Goal: Information Seeking & Learning: Learn about a topic

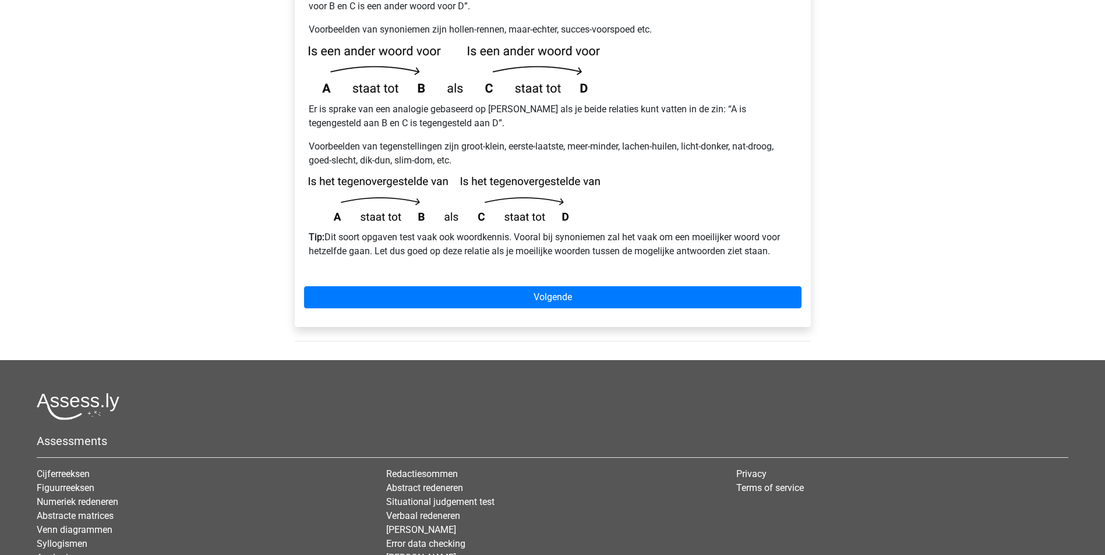
scroll to position [185, 0]
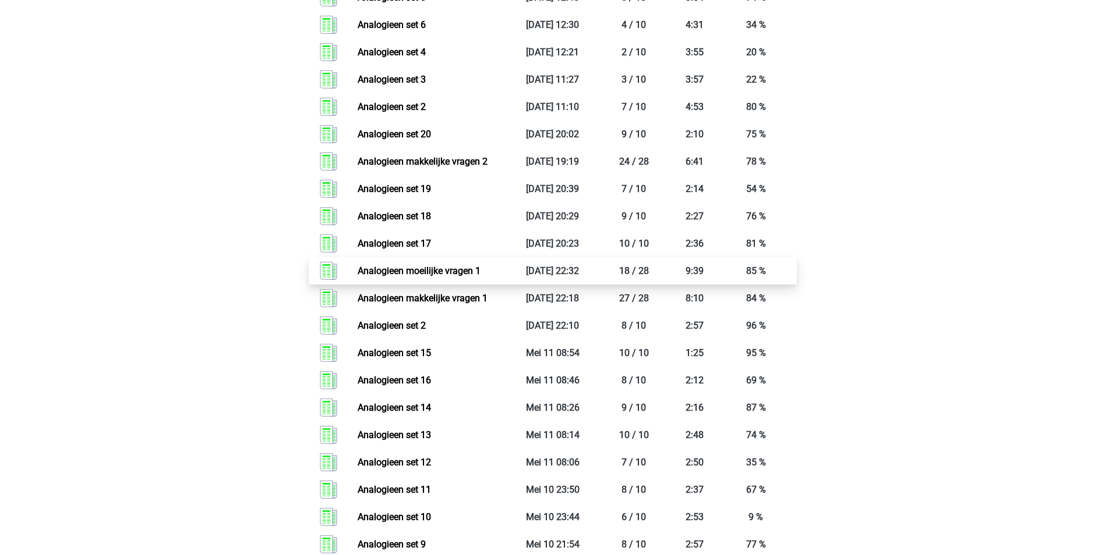
scroll to position [1106, 0]
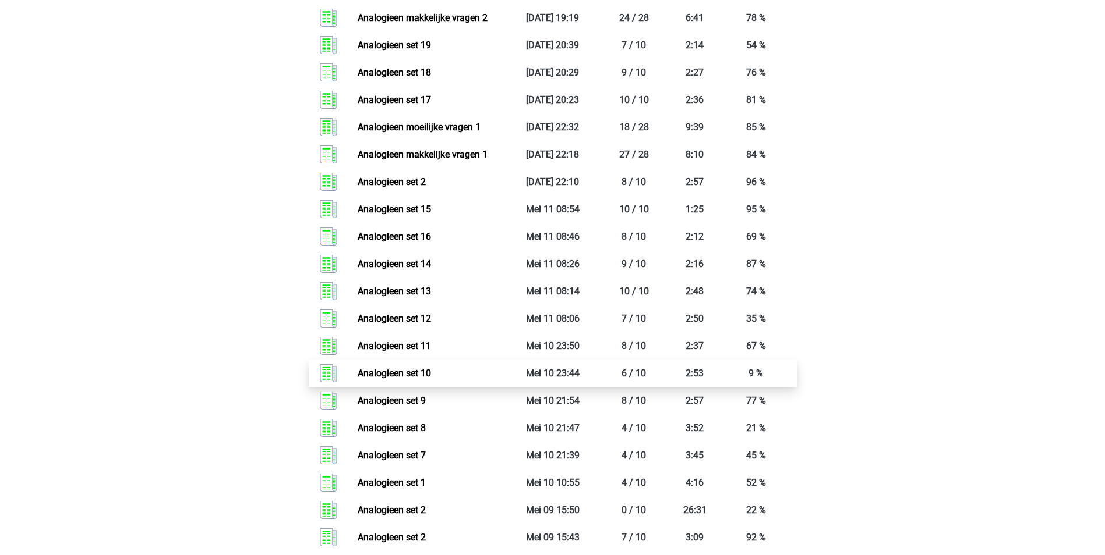
click at [422, 373] on link "Analogieen set 10" at bounding box center [394, 373] width 73 height 11
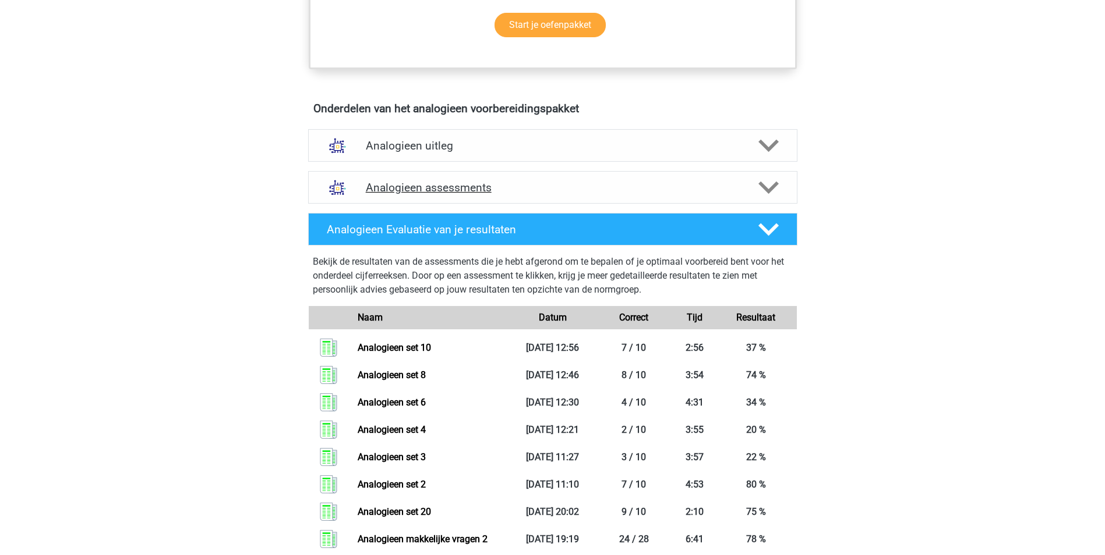
scroll to position [582, 0]
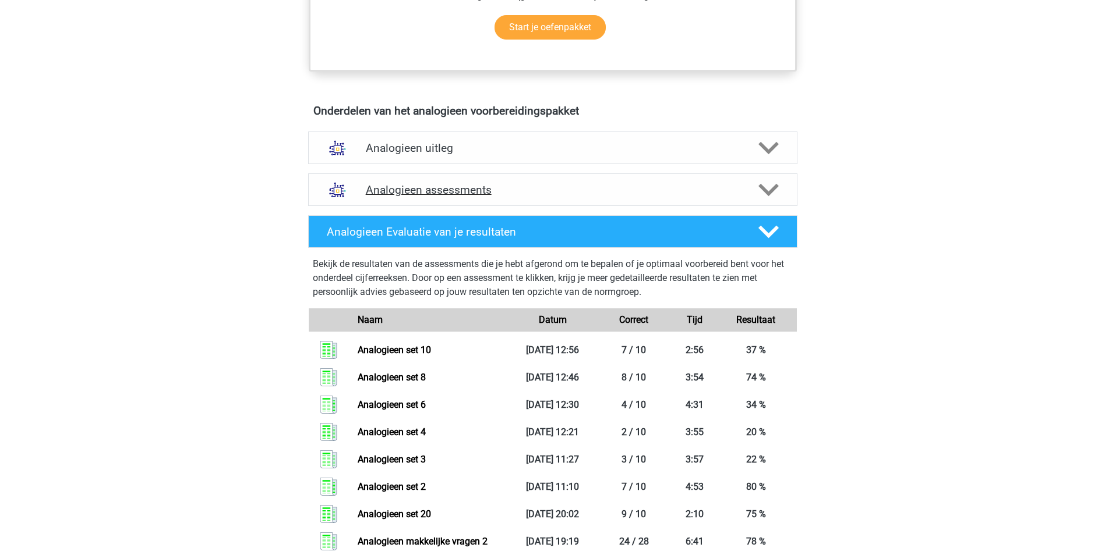
click at [771, 190] on polygon at bounding box center [768, 190] width 20 height 13
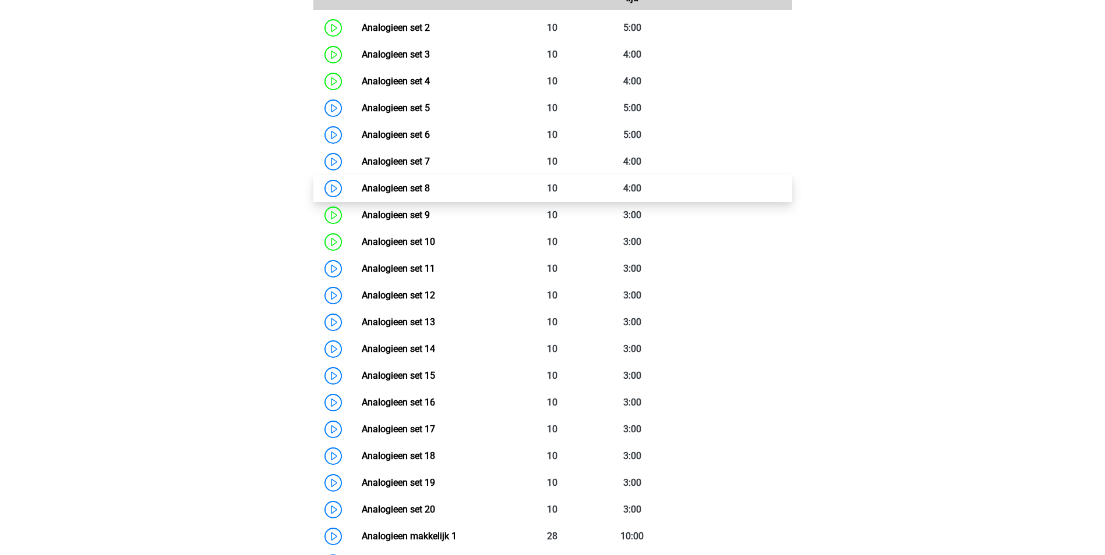
scroll to position [932, 0]
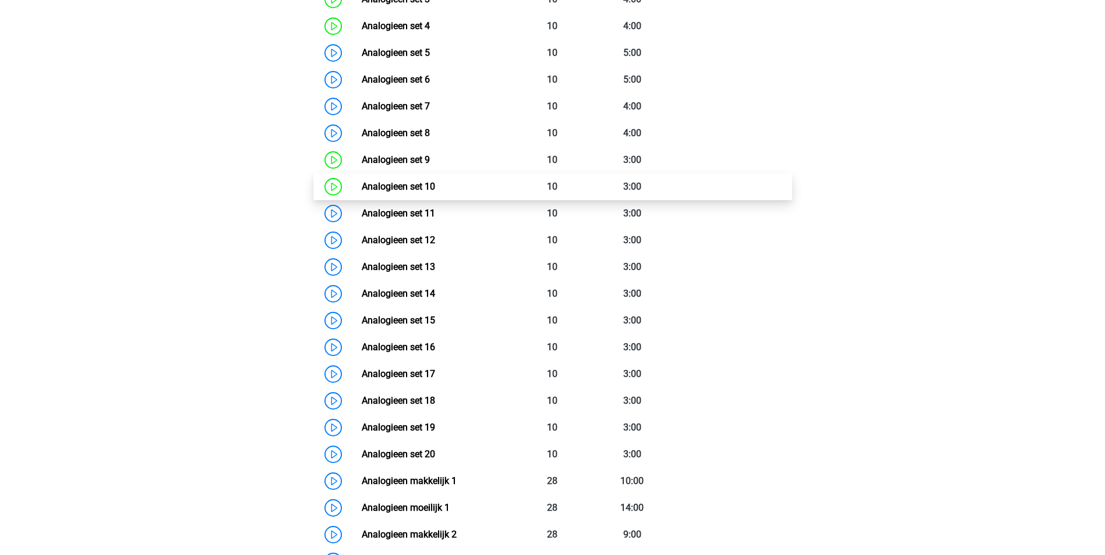
click at [433, 187] on link "Analogieen set 10" at bounding box center [398, 186] width 73 height 11
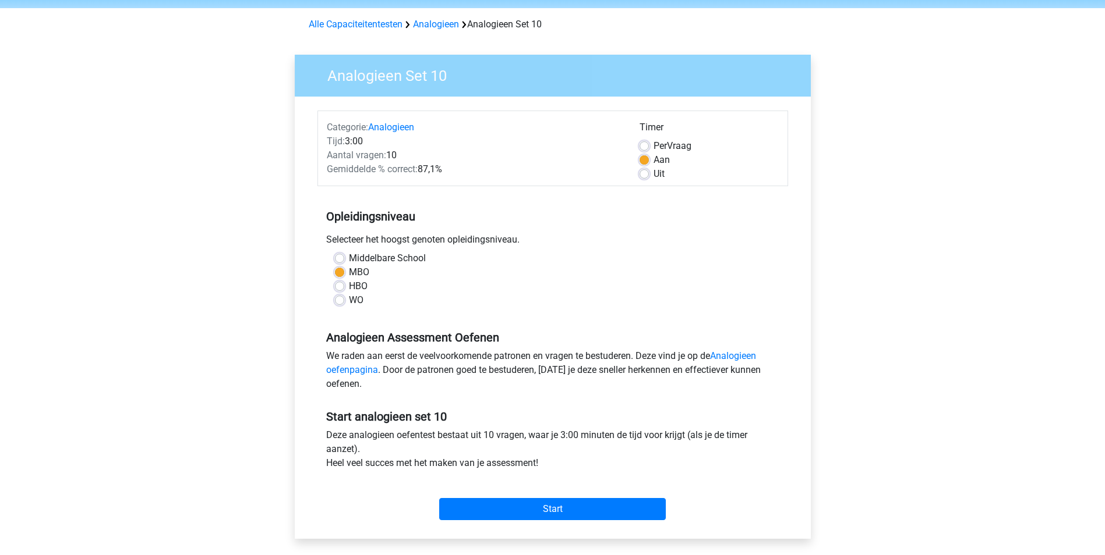
scroll to position [116, 0]
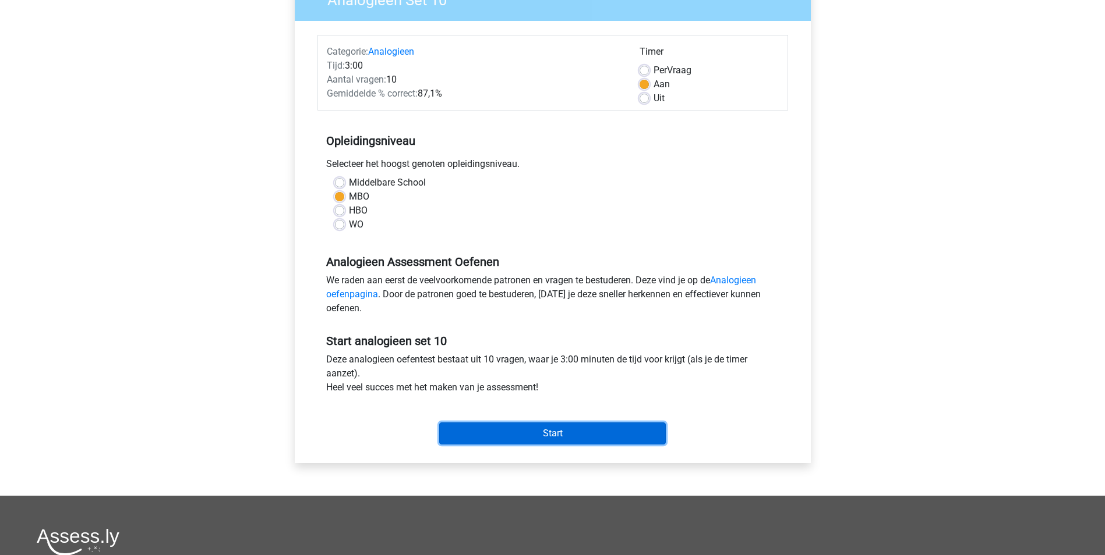
click at [618, 433] on input "Start" at bounding box center [552, 434] width 227 height 22
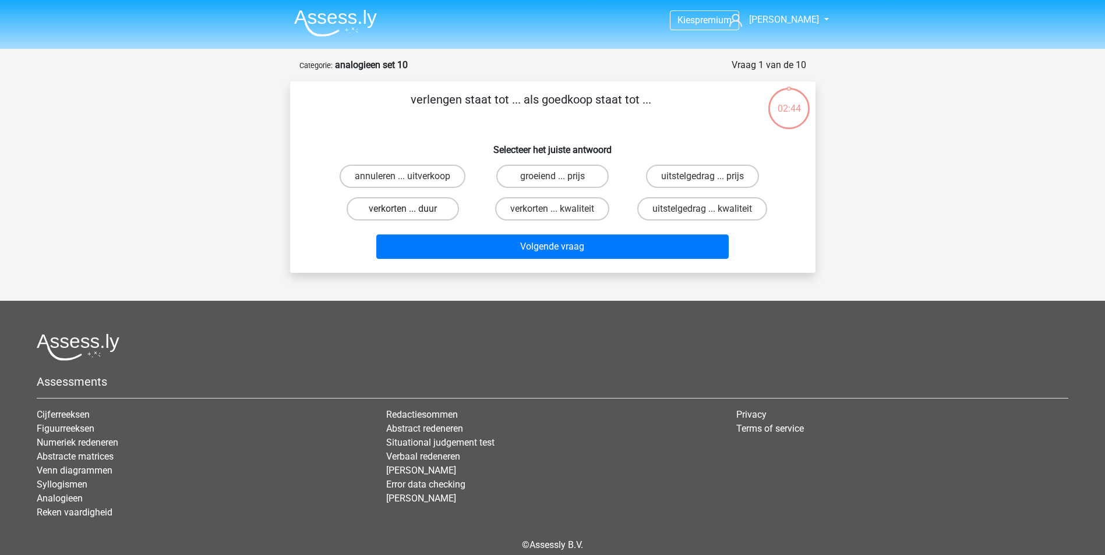
click at [422, 206] on label "verkorten ... duur" at bounding box center [402, 208] width 112 height 23
click at [410, 209] on input "verkorten ... duur" at bounding box center [406, 213] width 8 height 8
radio input "true"
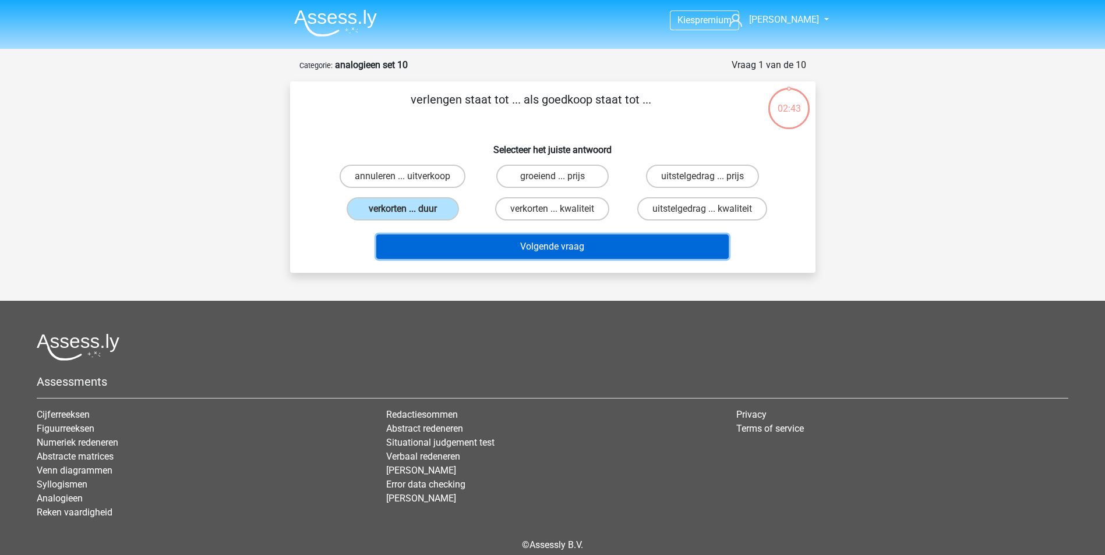
click at [535, 247] on button "Volgende vraag" at bounding box center [552, 247] width 352 height 24
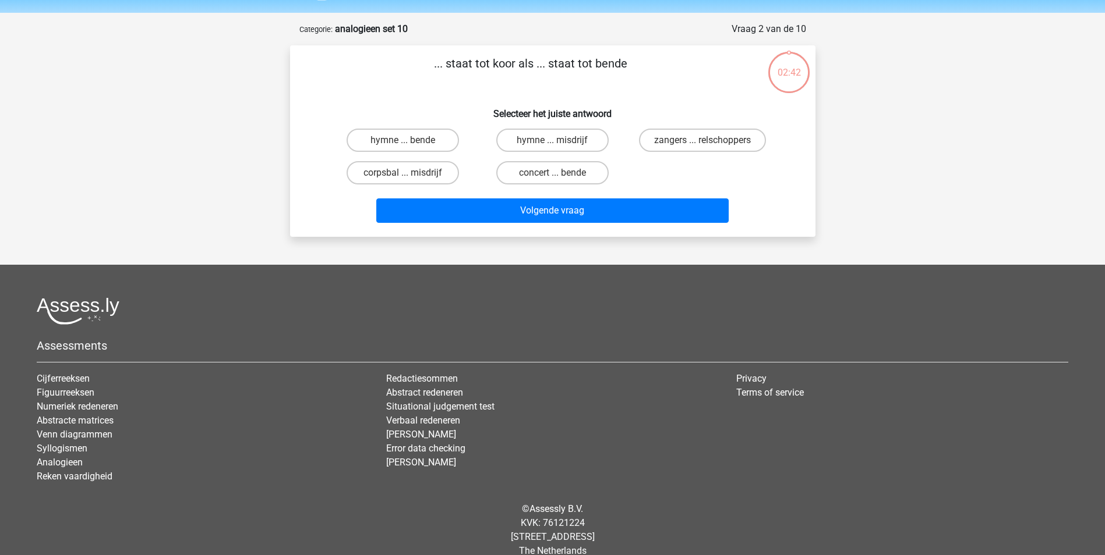
scroll to position [53, 0]
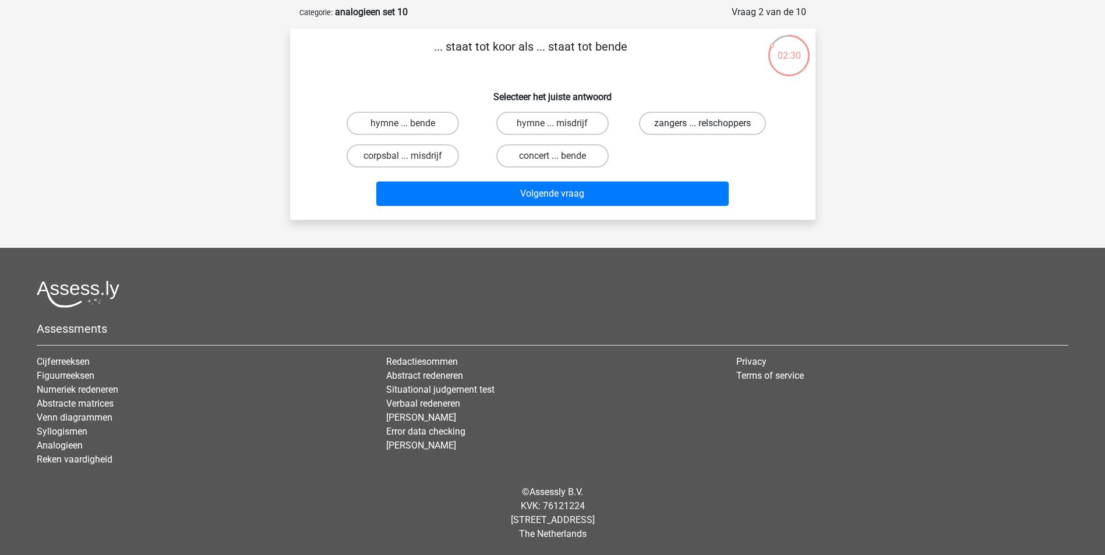
click at [716, 123] on label "zangers ... relschoppers" at bounding box center [702, 123] width 127 height 23
click at [710, 123] on input "zangers ... relschoppers" at bounding box center [706, 127] width 8 height 8
radio input "true"
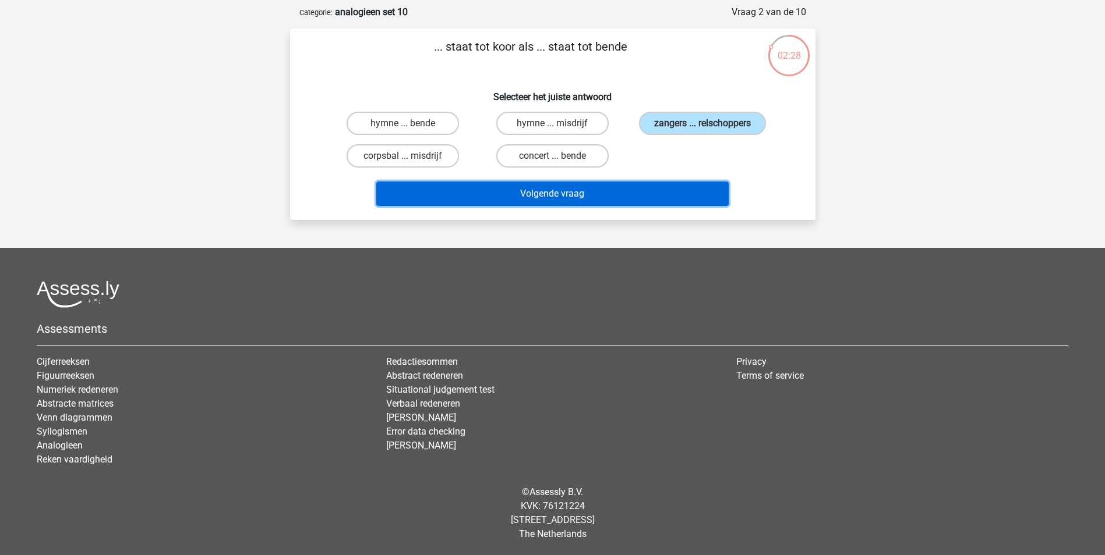
click at [629, 183] on button "Volgende vraag" at bounding box center [552, 194] width 352 height 24
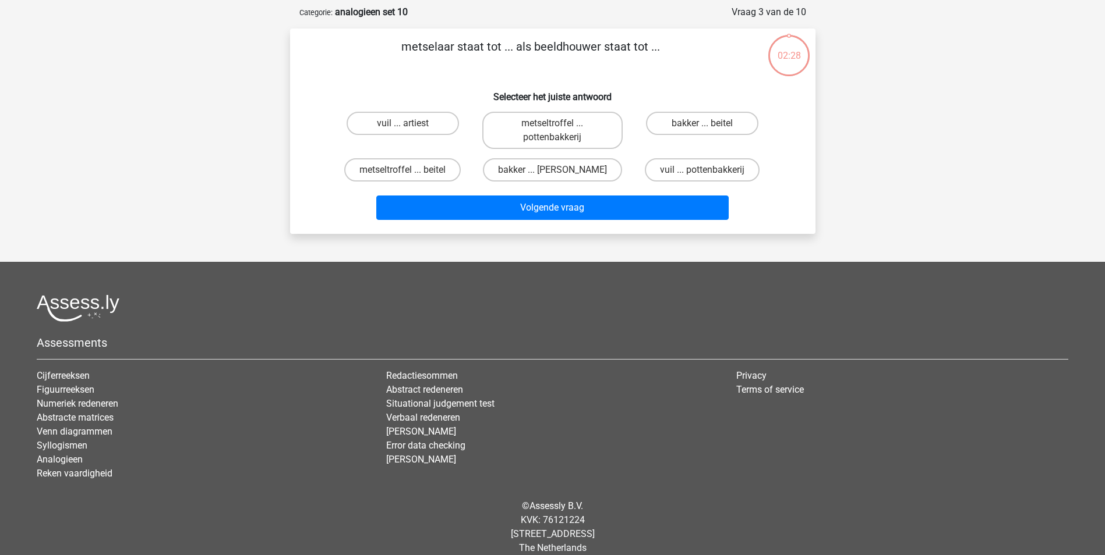
scroll to position [58, 0]
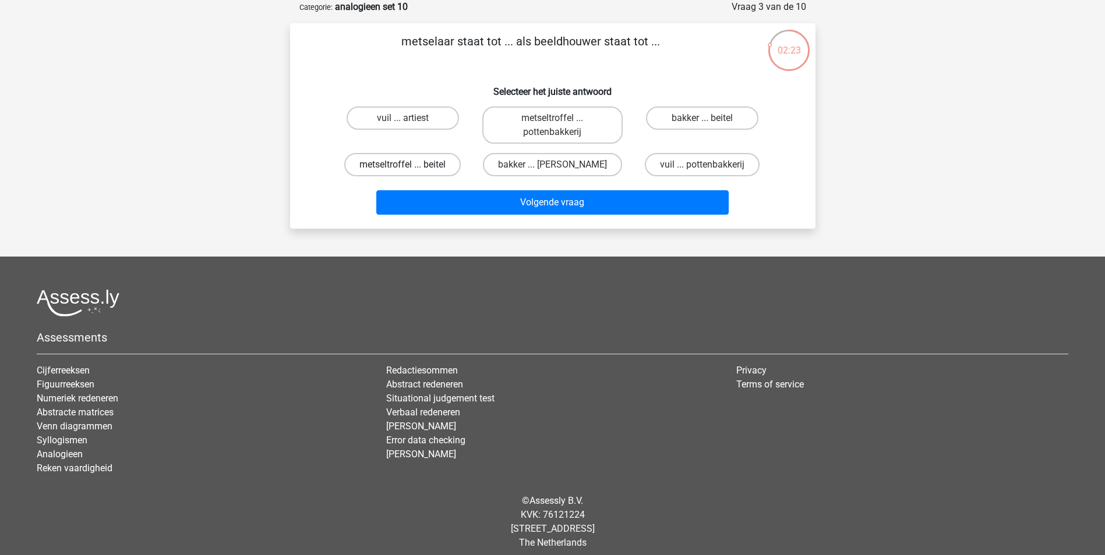
click at [438, 165] on label "metseltroffel ... beitel" at bounding box center [402, 164] width 116 height 23
click at [410, 165] on input "metseltroffel ... beitel" at bounding box center [406, 169] width 8 height 8
radio input "true"
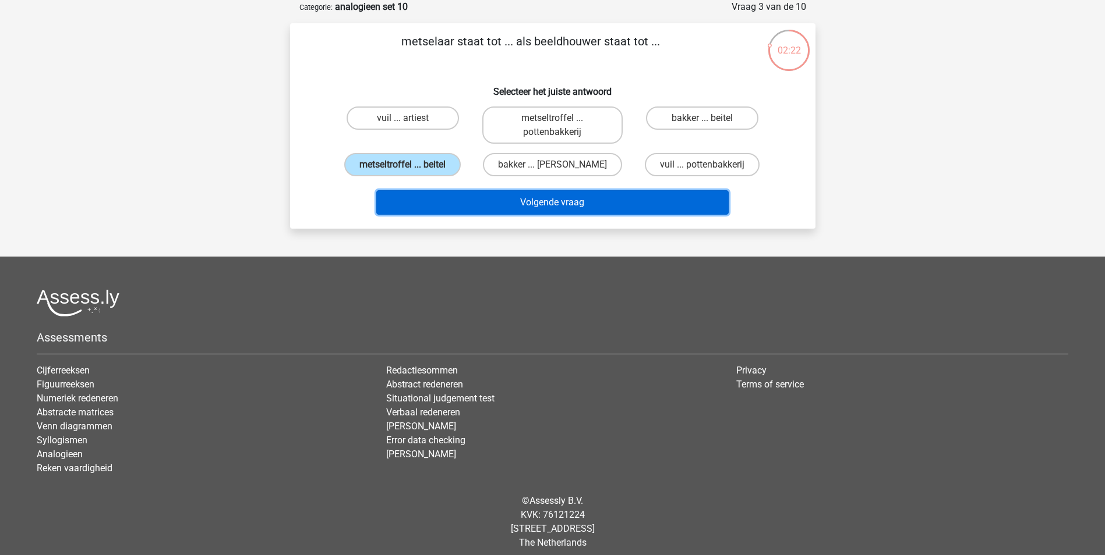
click at [482, 205] on button "Volgende vraag" at bounding box center [552, 202] width 352 height 24
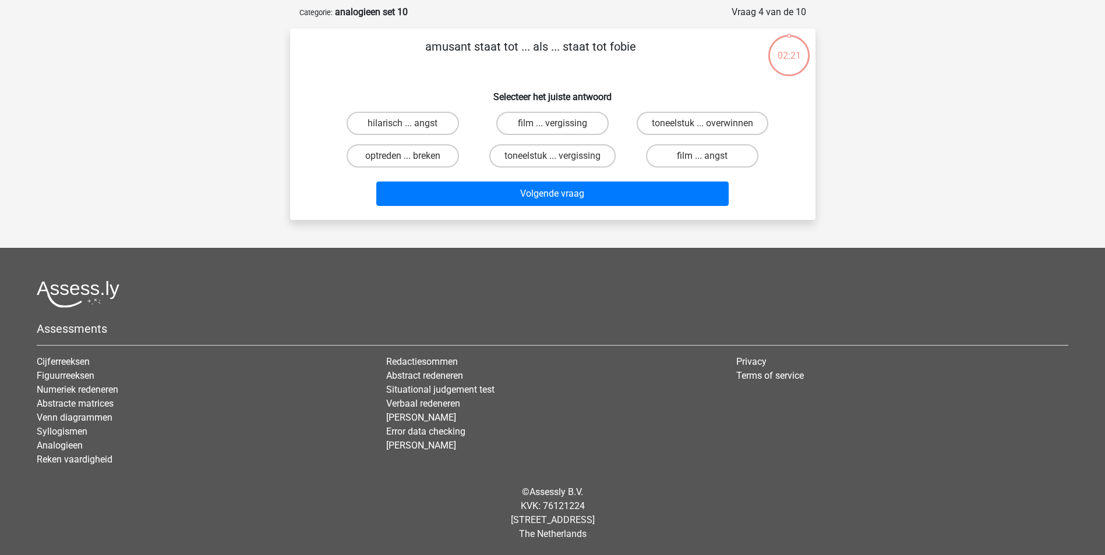
scroll to position [53, 0]
click at [433, 125] on label "hilarisch ... angst" at bounding box center [402, 123] width 112 height 23
click at [410, 125] on input "hilarisch ... angst" at bounding box center [406, 127] width 8 height 8
radio input "true"
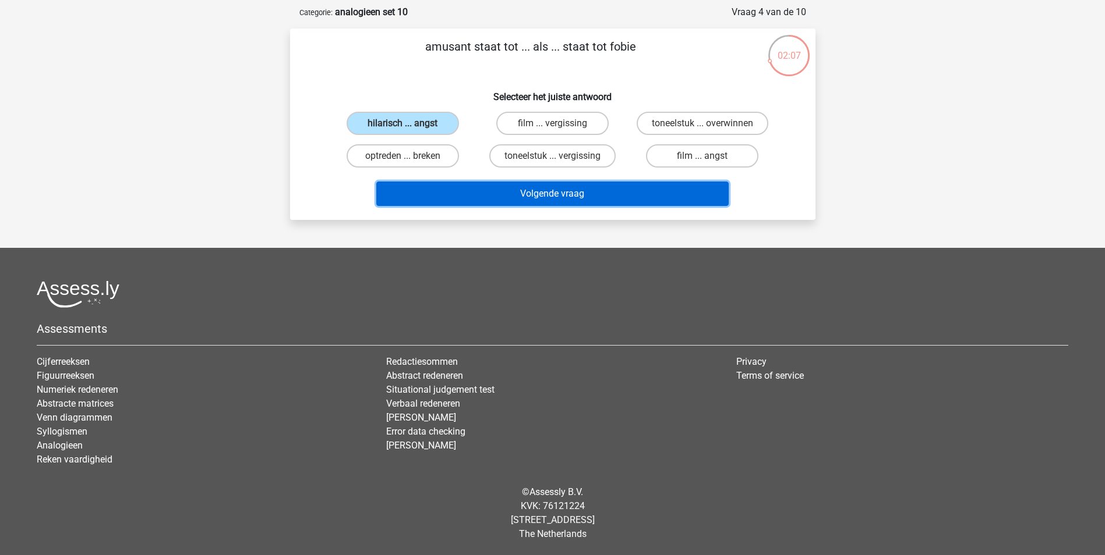
click at [509, 187] on button "Volgende vraag" at bounding box center [552, 194] width 352 height 24
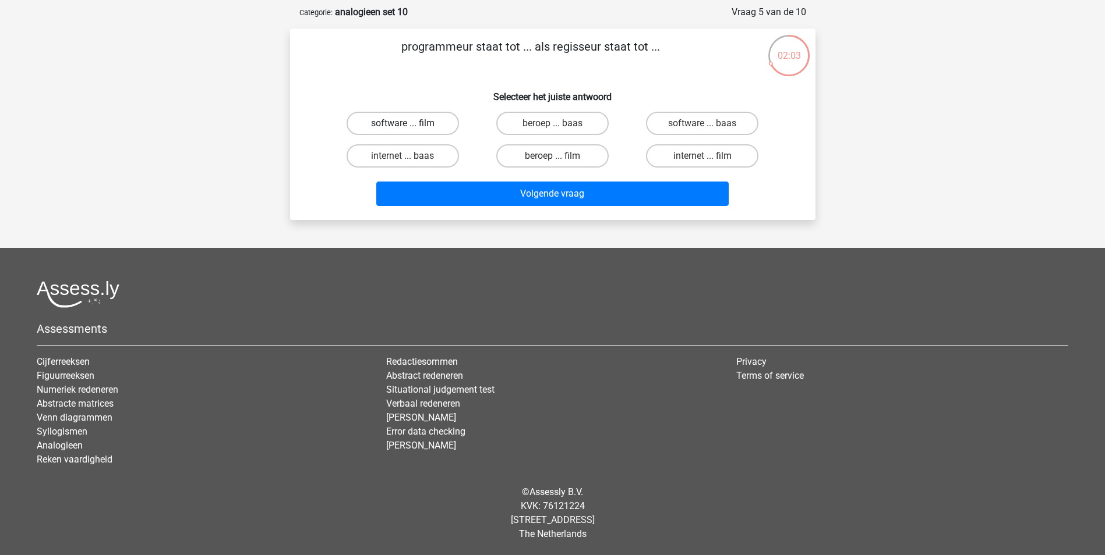
click at [437, 125] on label "software ... film" at bounding box center [402, 123] width 112 height 23
click at [410, 125] on input "software ... film" at bounding box center [406, 127] width 8 height 8
radio input "true"
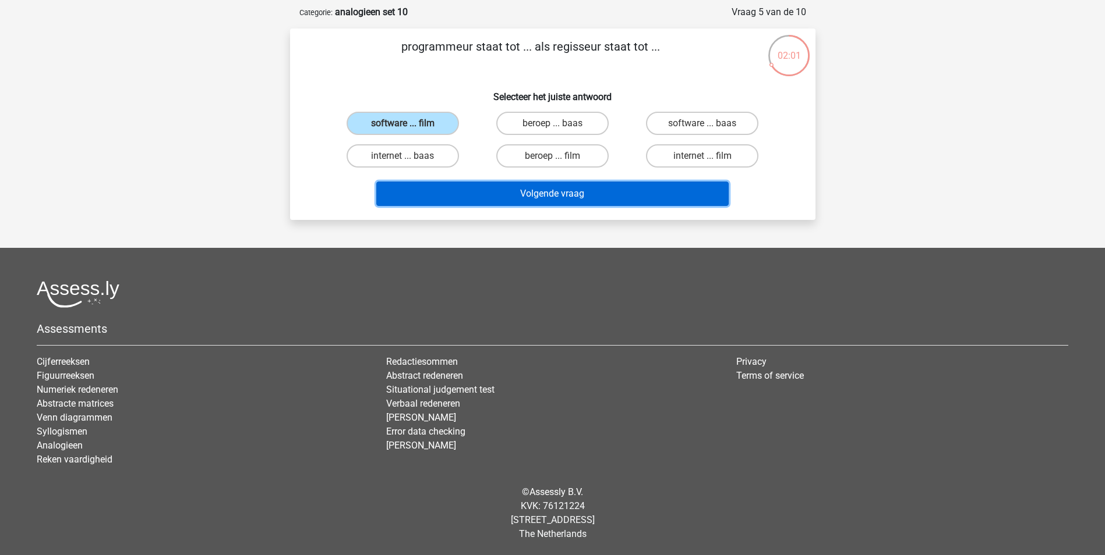
click at [514, 197] on button "Volgende vraag" at bounding box center [552, 194] width 352 height 24
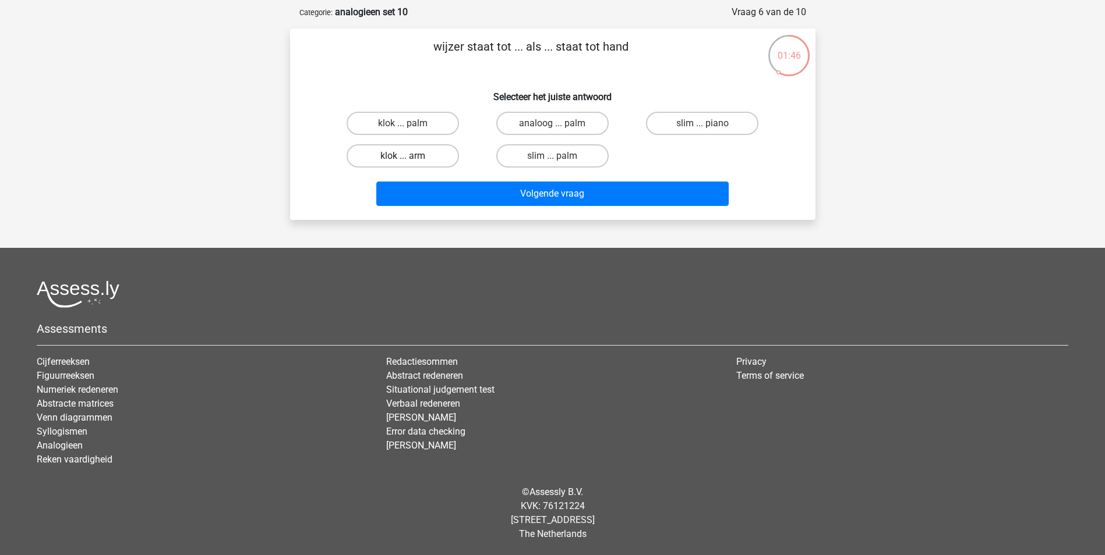
click at [433, 157] on label "klok ... arm" at bounding box center [402, 155] width 112 height 23
click at [410, 157] on input "klok ... arm" at bounding box center [406, 160] width 8 height 8
radio input "true"
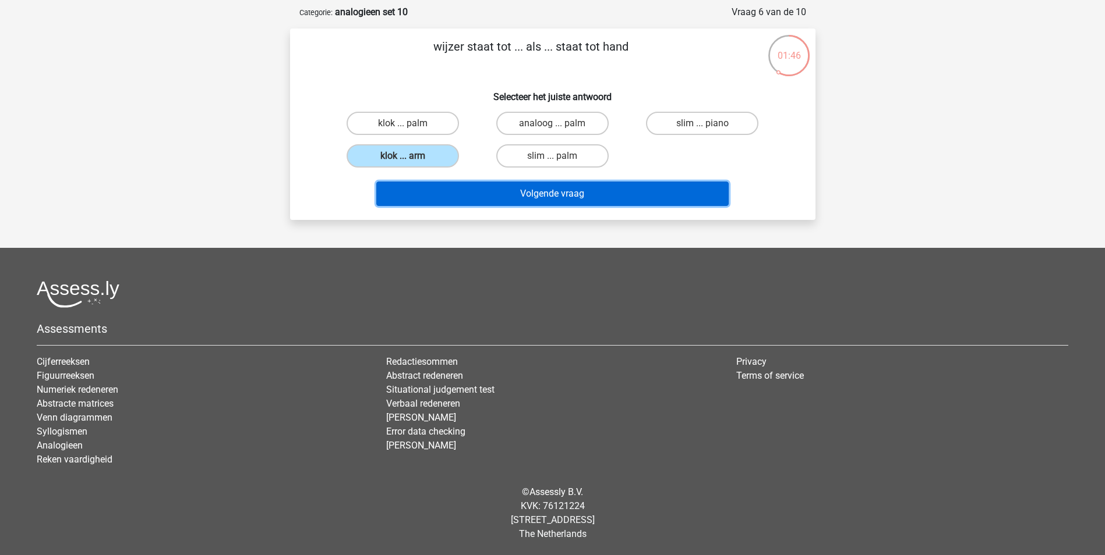
click at [483, 196] on button "Volgende vraag" at bounding box center [552, 194] width 352 height 24
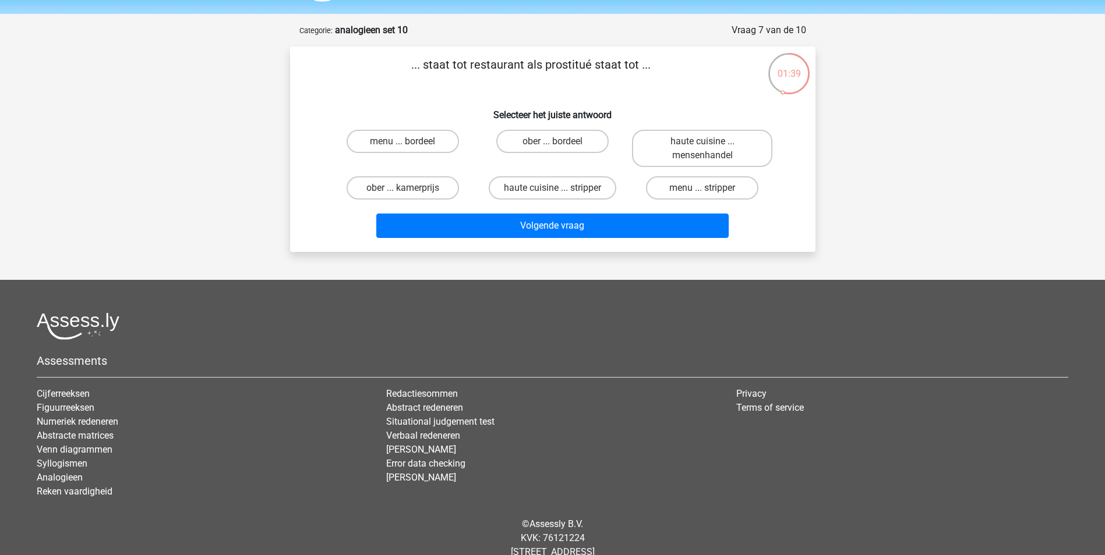
scroll to position [58, 0]
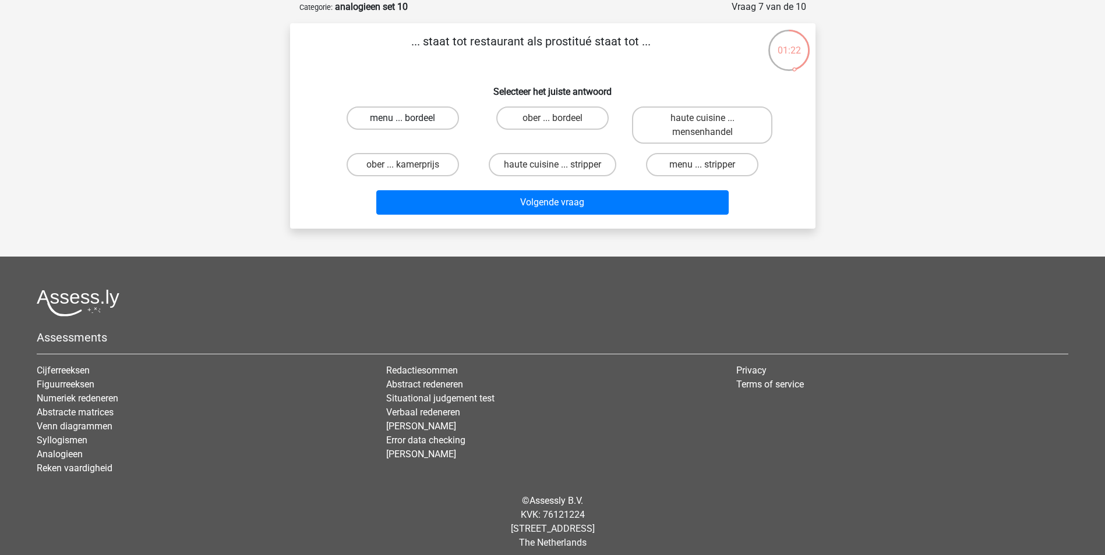
click at [430, 121] on label "menu ... bordeel" at bounding box center [402, 118] width 112 height 23
click at [410, 121] on input "menu ... bordeel" at bounding box center [406, 122] width 8 height 8
radio input "true"
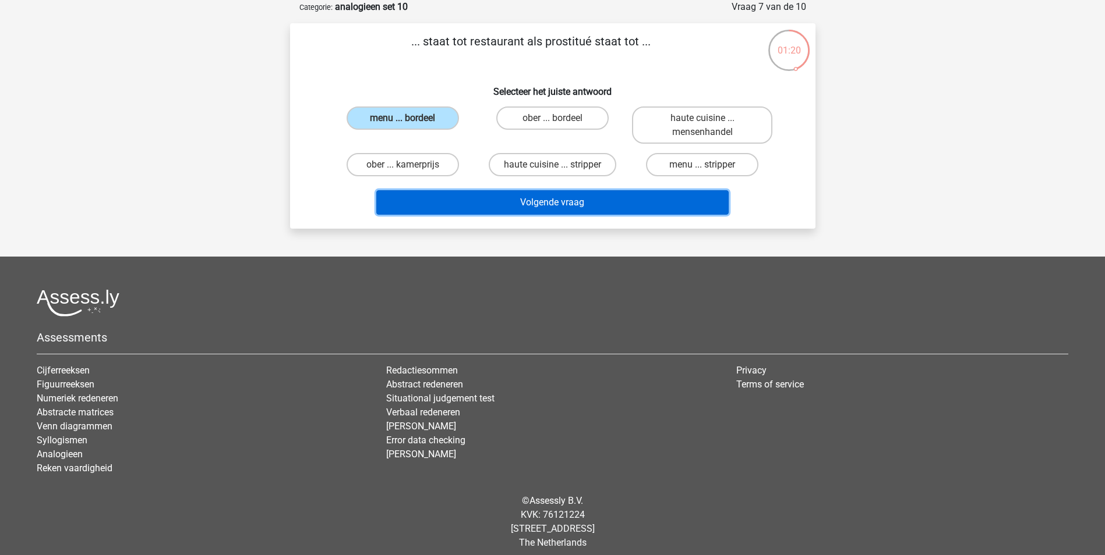
click at [503, 199] on button "Volgende vraag" at bounding box center [552, 202] width 352 height 24
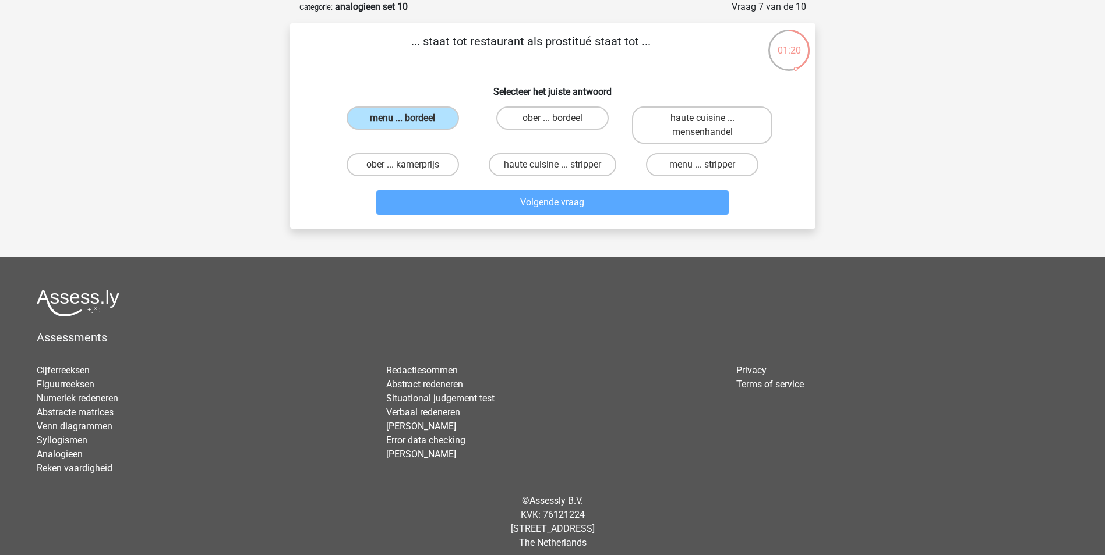
scroll to position [53, 0]
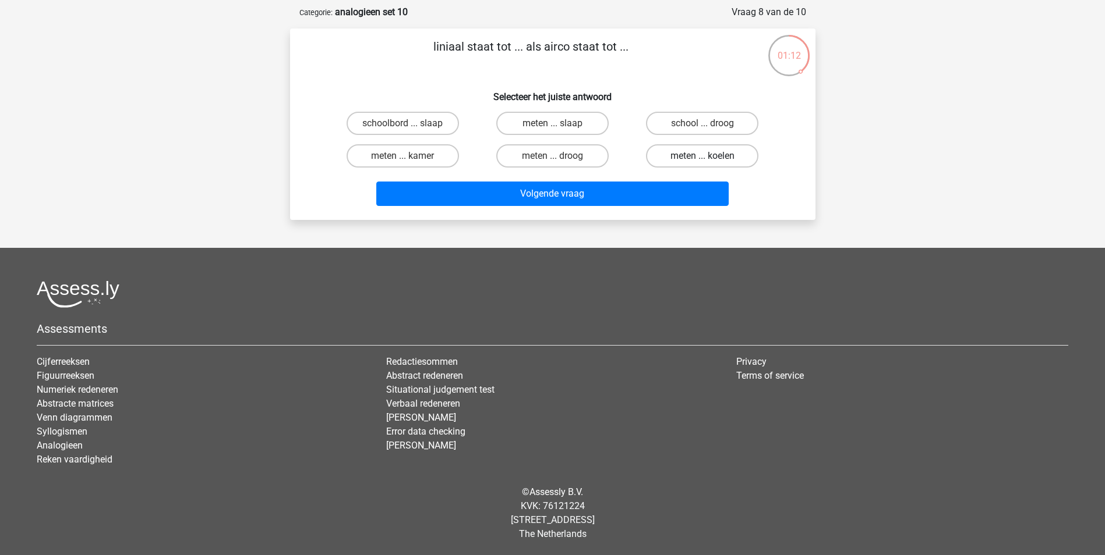
click at [713, 158] on label "meten ... koelen" at bounding box center [702, 155] width 112 height 23
click at [710, 158] on input "meten ... koelen" at bounding box center [706, 160] width 8 height 8
radio input "true"
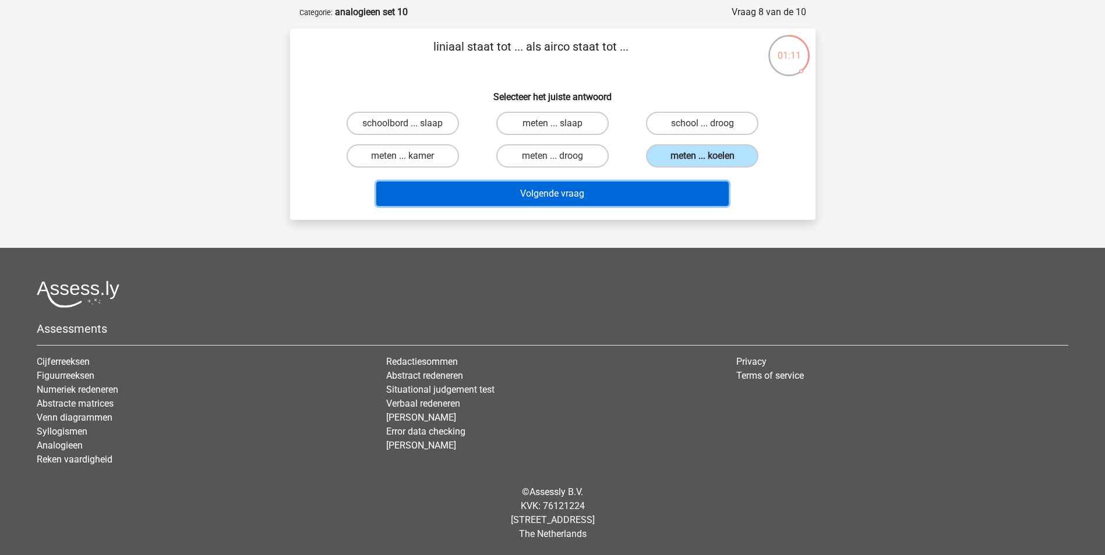
click at [674, 193] on button "Volgende vraag" at bounding box center [552, 194] width 352 height 24
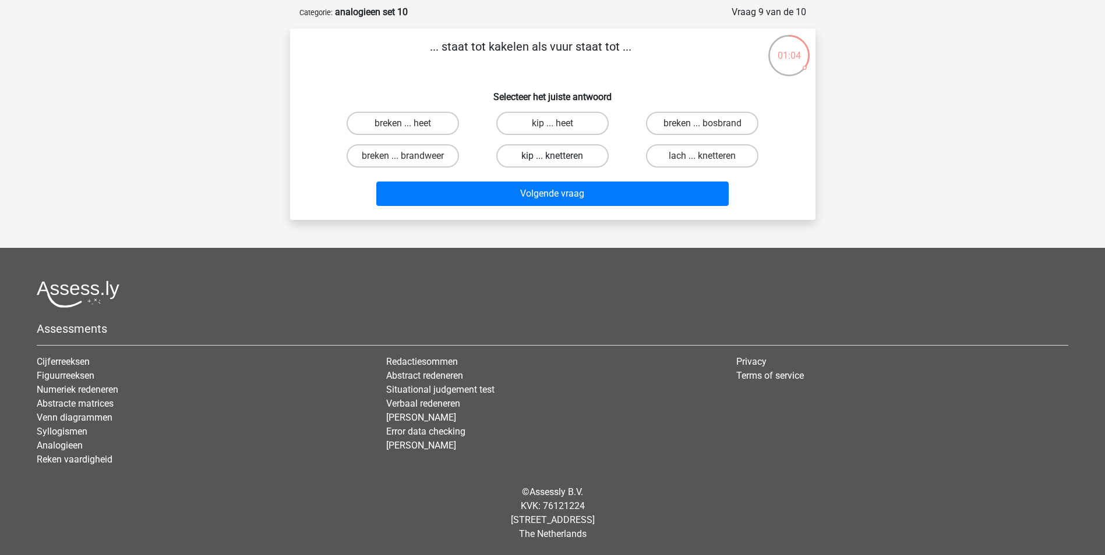
click at [581, 161] on label "kip ... knetteren" at bounding box center [552, 155] width 112 height 23
click at [560, 161] on input "kip ... knetteren" at bounding box center [556, 160] width 8 height 8
radio input "true"
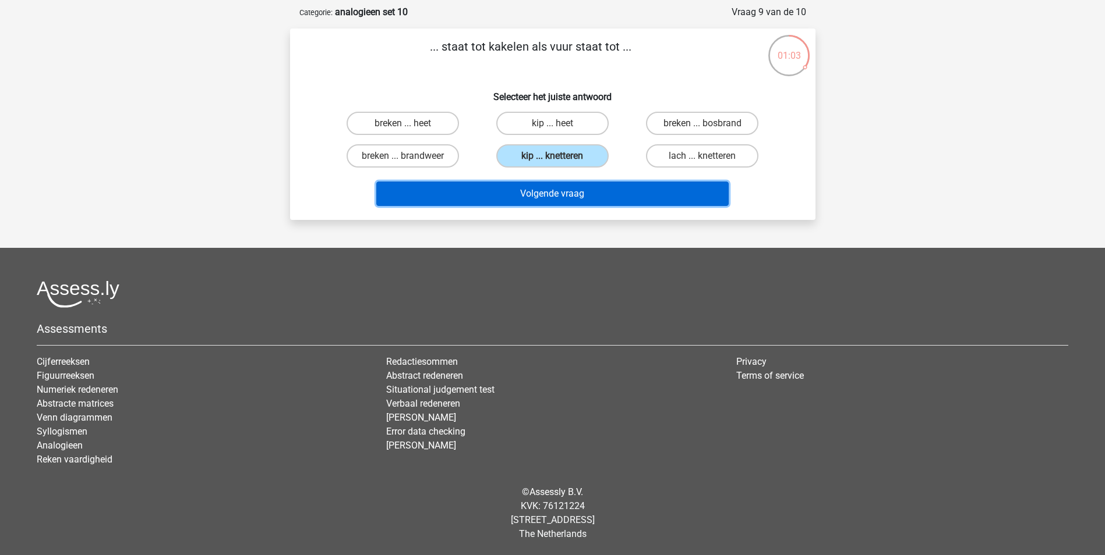
click at [601, 193] on button "Volgende vraag" at bounding box center [552, 194] width 352 height 24
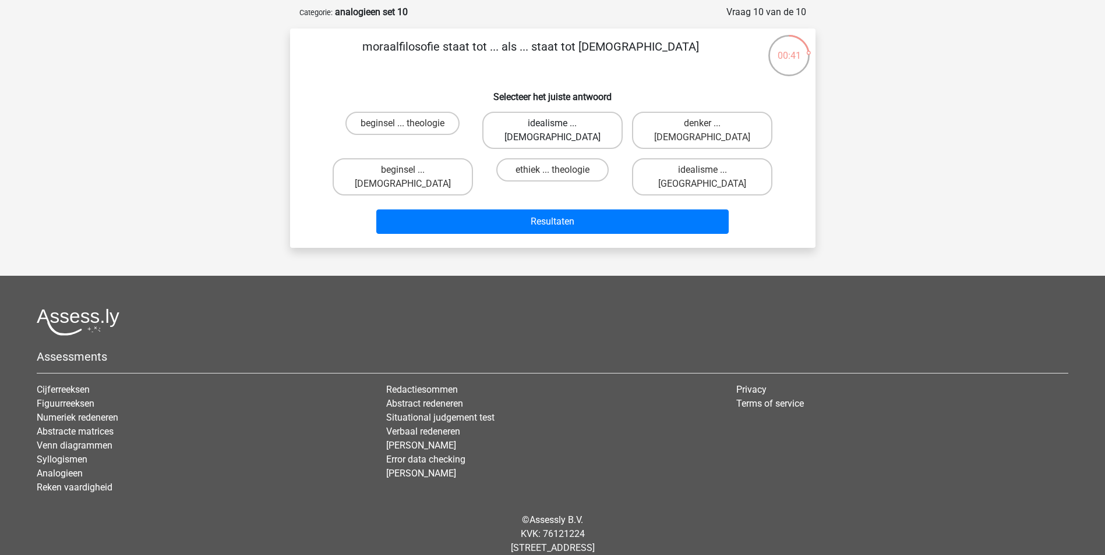
click at [577, 123] on label "idealisme ... Christus" at bounding box center [552, 130] width 140 height 37
click at [560, 123] on input "idealisme ... Christus" at bounding box center [556, 127] width 8 height 8
radio input "true"
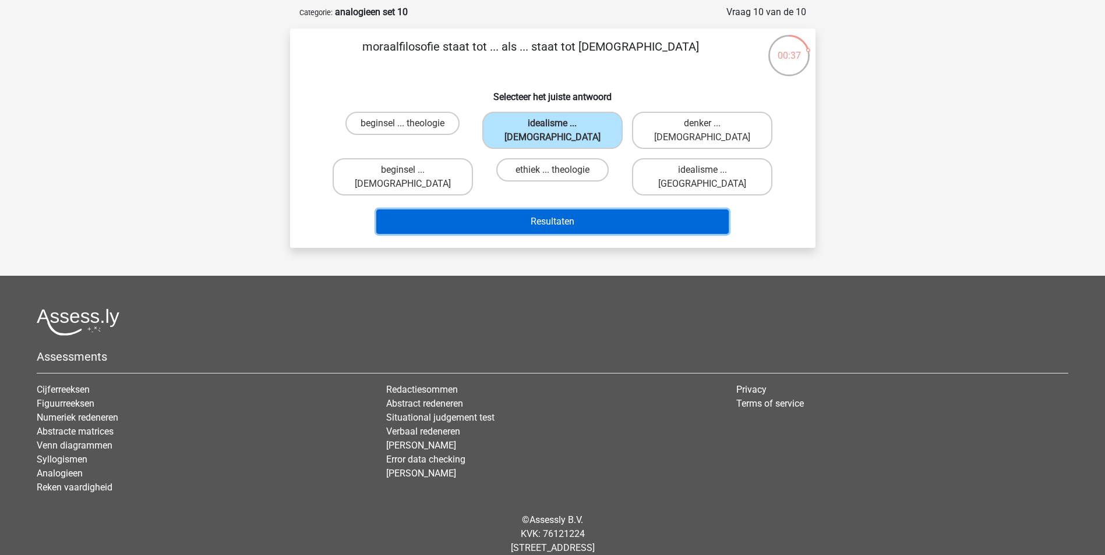
click at [601, 210] on button "Resultaten" at bounding box center [552, 222] width 352 height 24
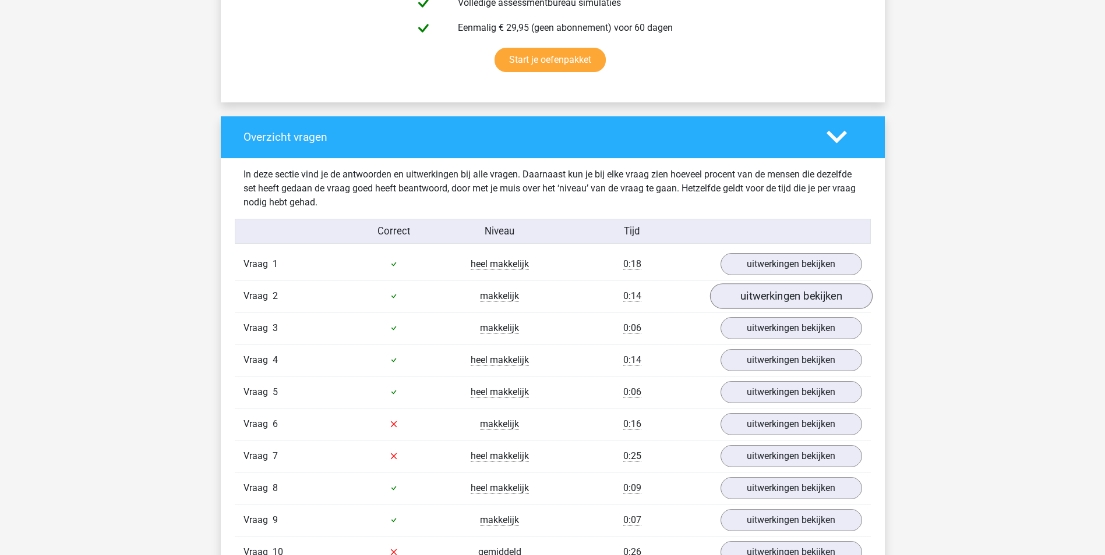
scroll to position [757, 0]
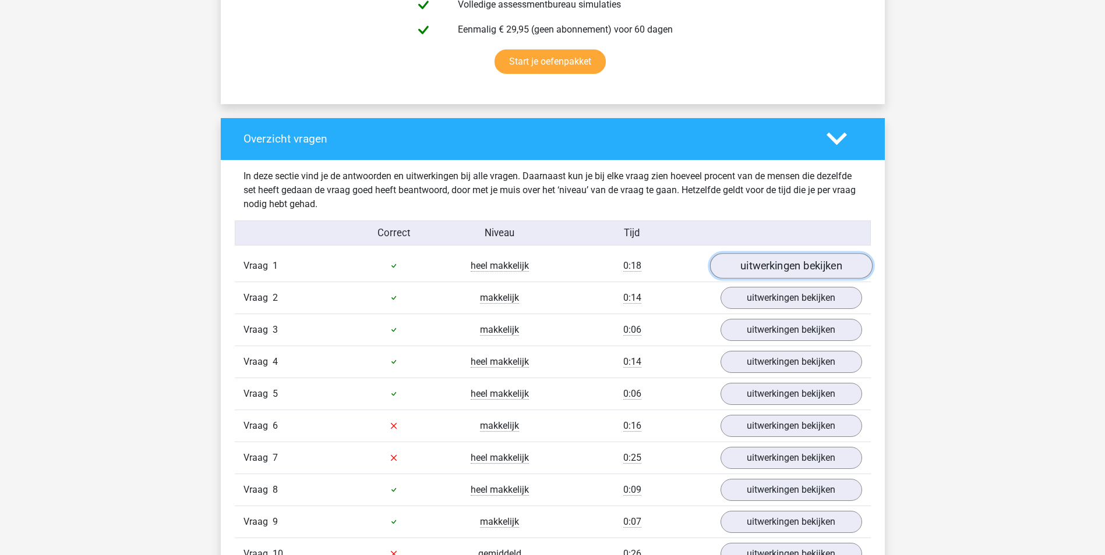
click at [774, 266] on link "uitwerkingen bekijken" at bounding box center [790, 266] width 162 height 26
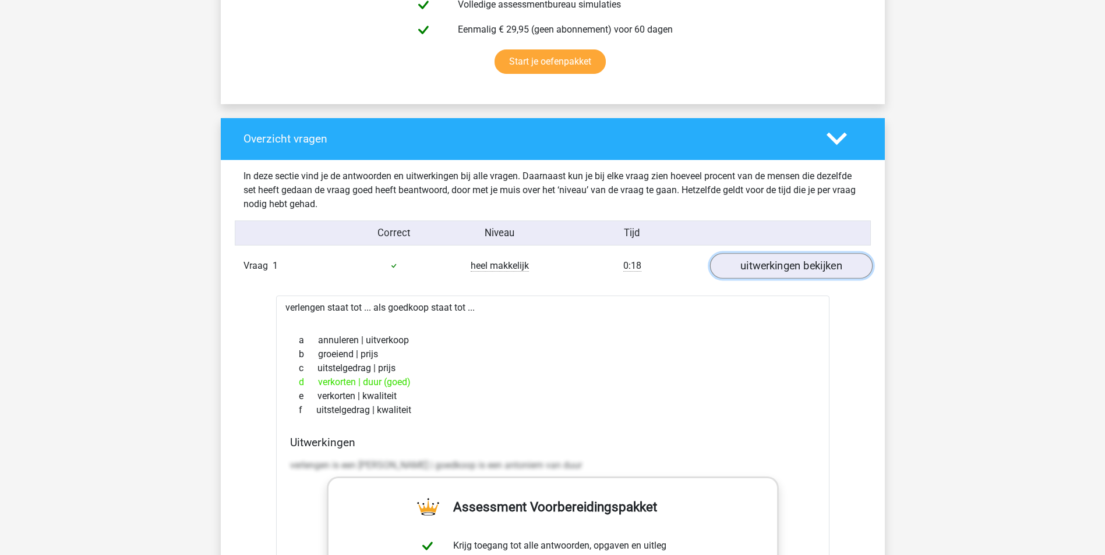
click at [783, 266] on link "uitwerkingen bekijken" at bounding box center [790, 266] width 162 height 26
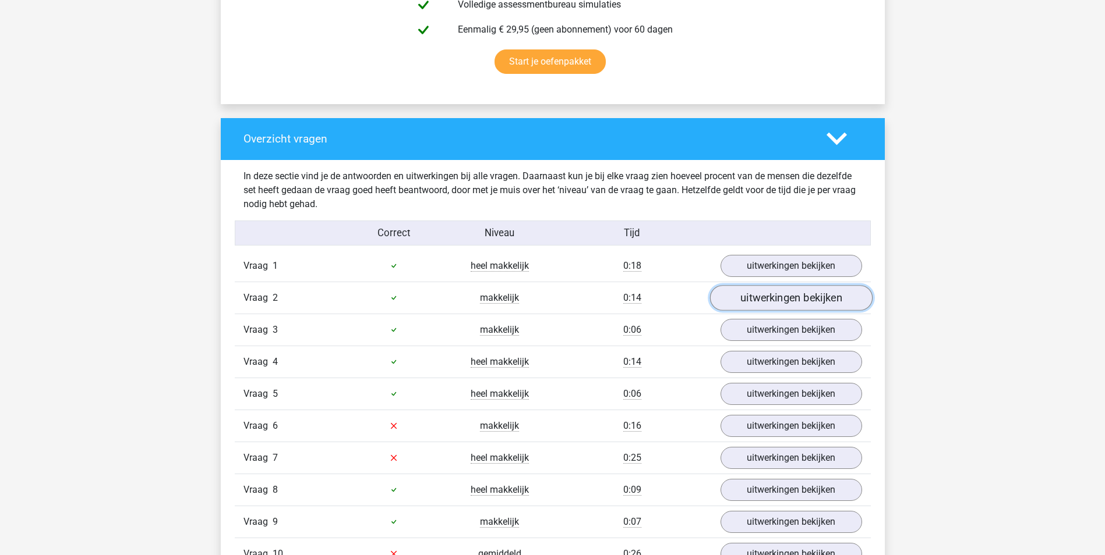
click at [785, 299] on link "uitwerkingen bekijken" at bounding box center [790, 298] width 162 height 26
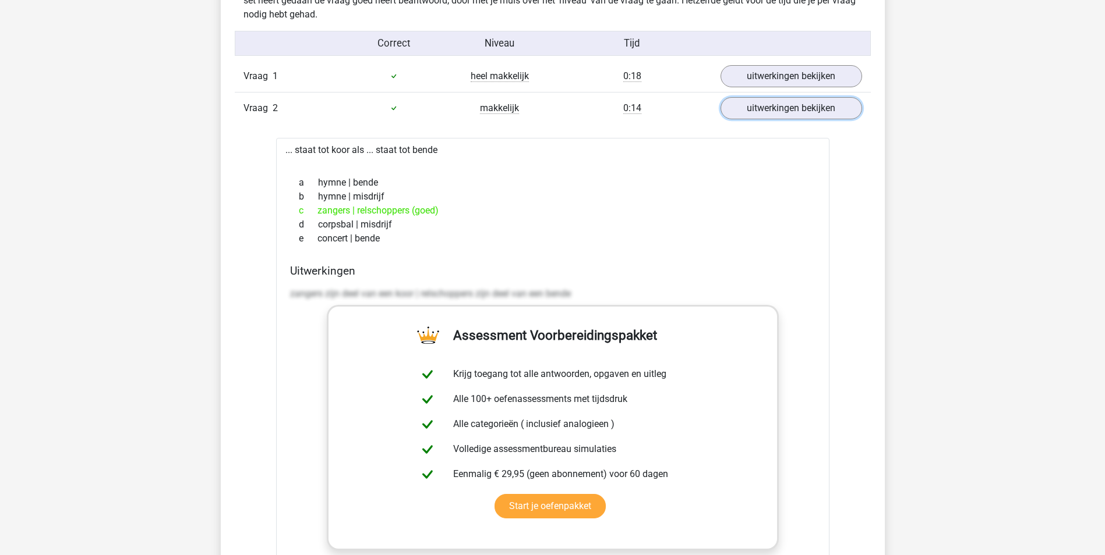
scroll to position [990, 0]
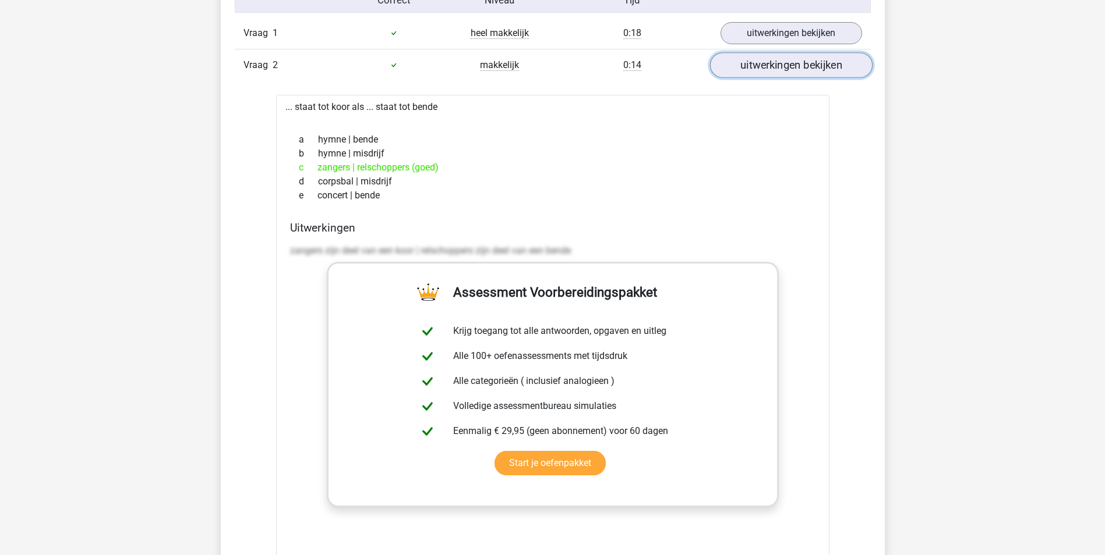
click at [779, 72] on link "uitwerkingen bekijken" at bounding box center [790, 65] width 162 height 26
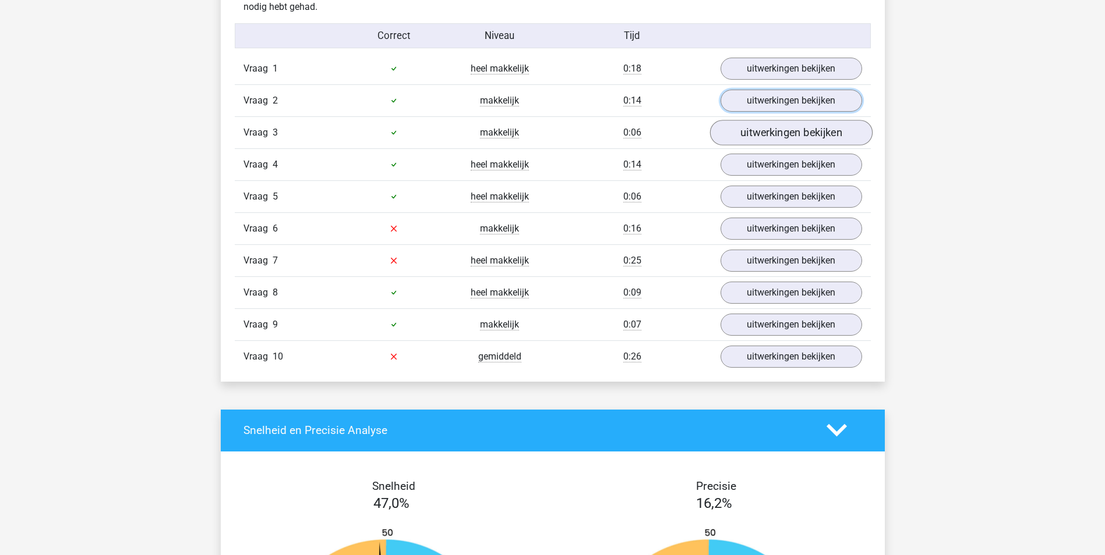
scroll to position [932, 0]
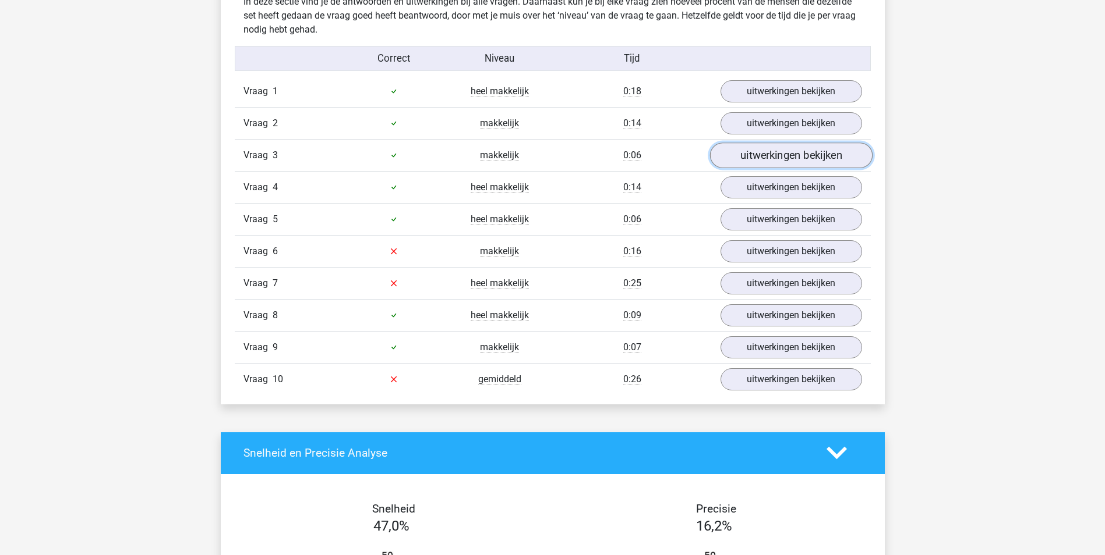
click at [761, 158] on link "uitwerkingen bekijken" at bounding box center [790, 156] width 162 height 26
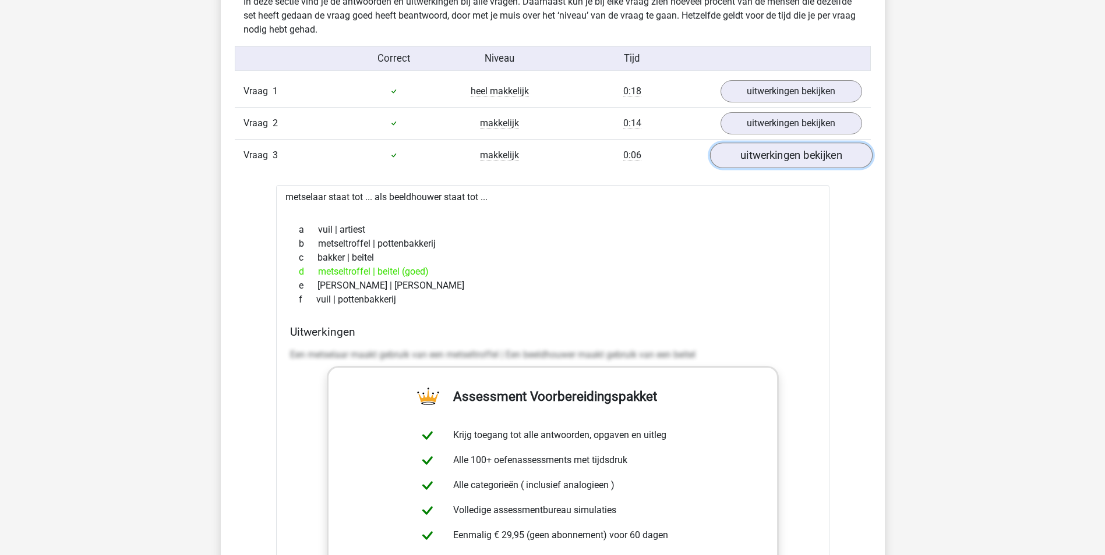
click at [752, 152] on link "uitwerkingen bekijken" at bounding box center [790, 156] width 162 height 26
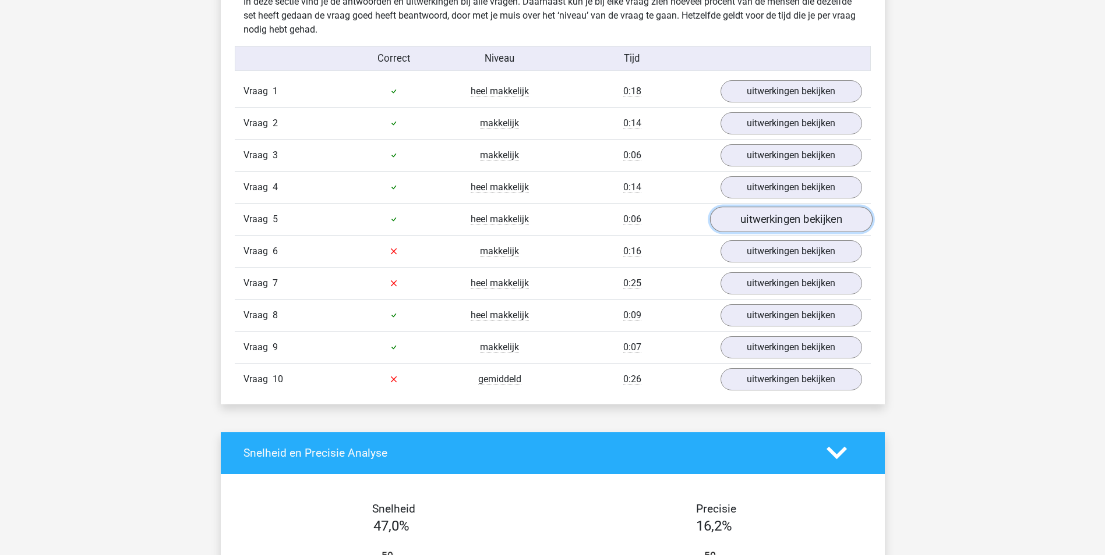
click at [757, 220] on link "uitwerkingen bekijken" at bounding box center [790, 220] width 162 height 26
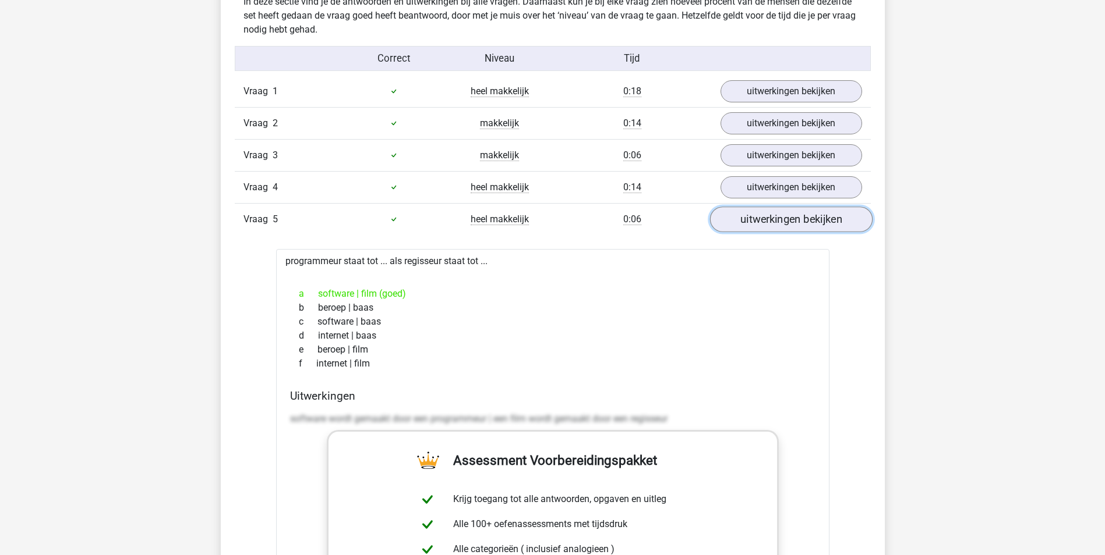
click at [759, 218] on link "uitwerkingen bekijken" at bounding box center [790, 220] width 162 height 26
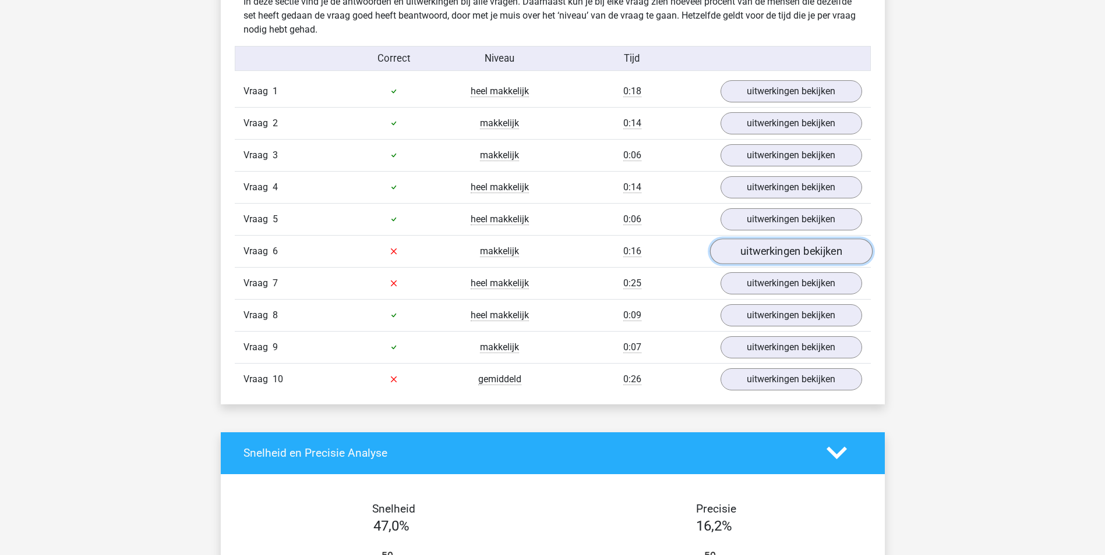
click at [758, 254] on link "uitwerkingen bekijken" at bounding box center [790, 252] width 162 height 26
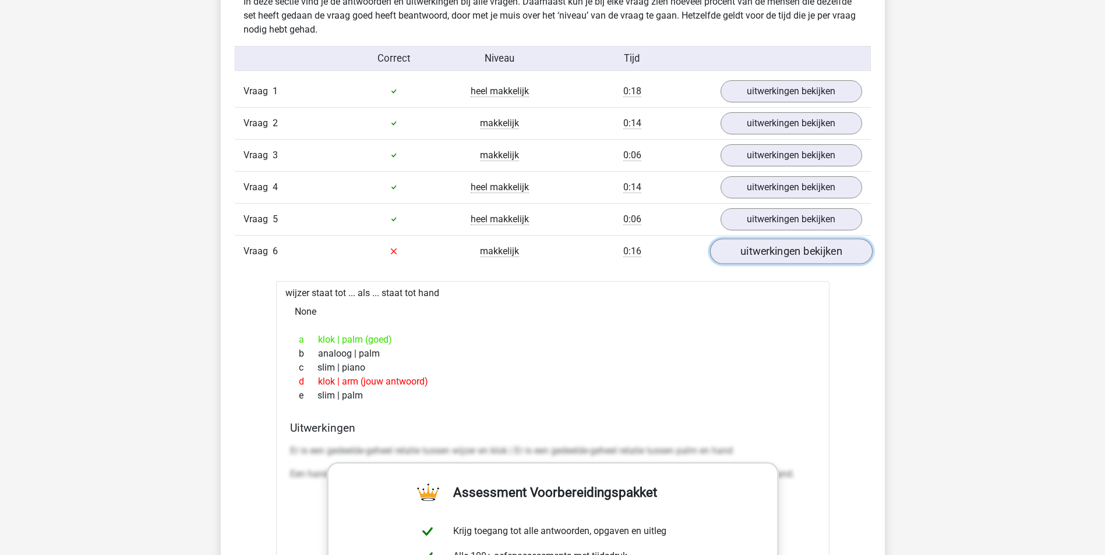
click at [760, 252] on link "uitwerkingen bekijken" at bounding box center [790, 252] width 162 height 26
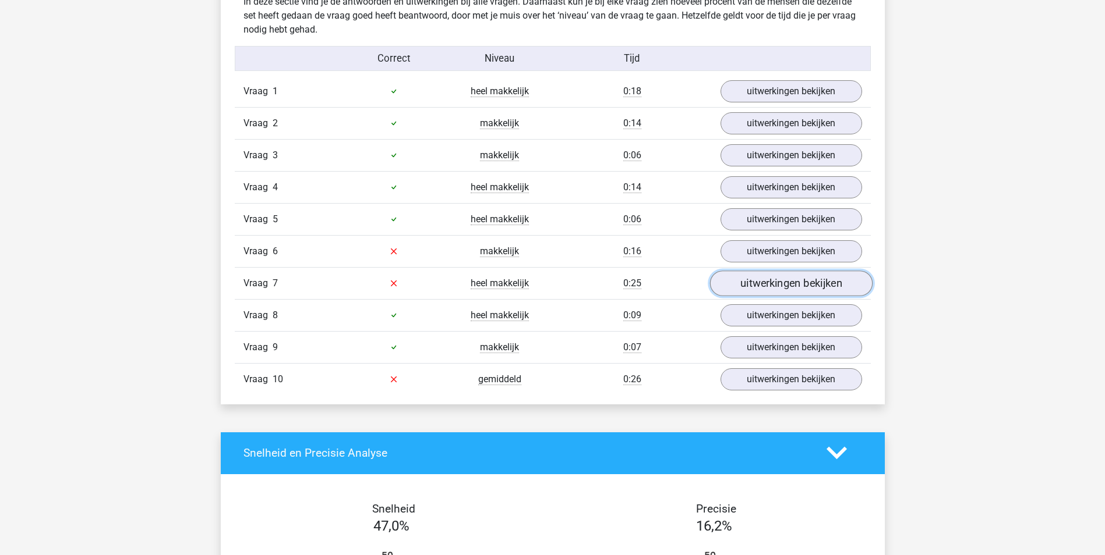
click at [762, 281] on link "uitwerkingen bekijken" at bounding box center [790, 284] width 162 height 26
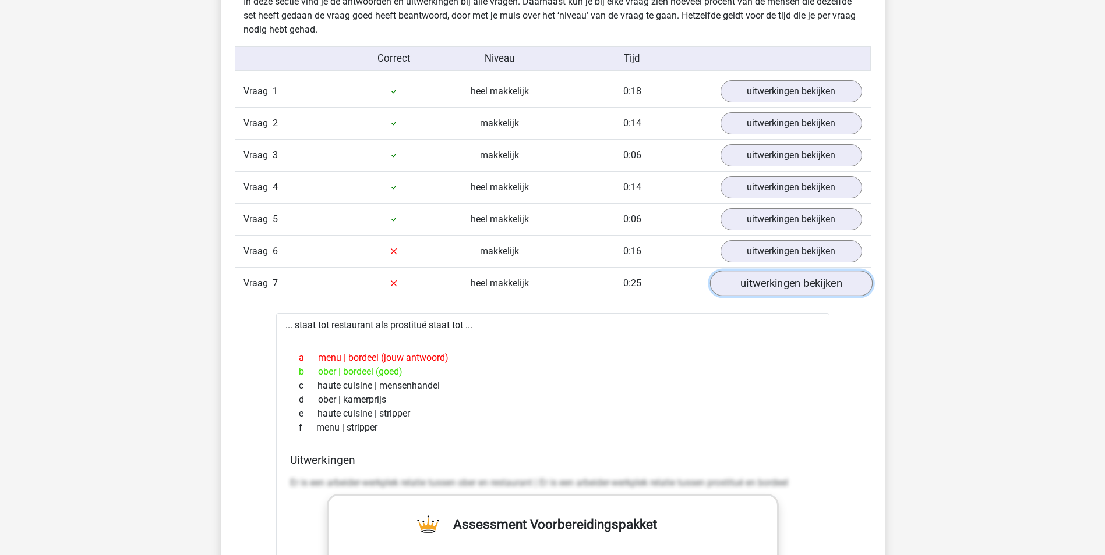
click at [766, 278] on link "uitwerkingen bekijken" at bounding box center [790, 284] width 162 height 26
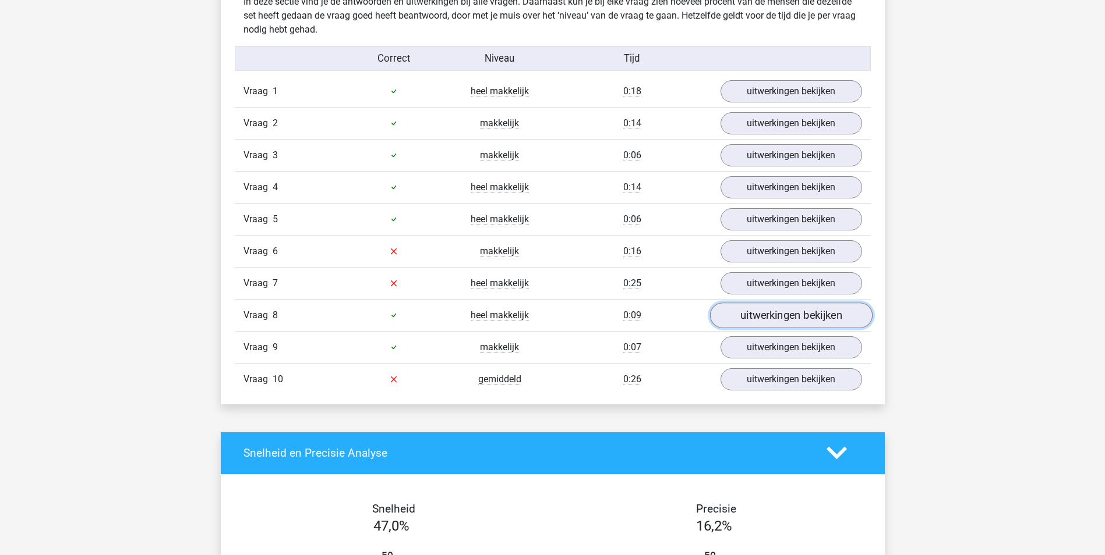
click at [768, 320] on link "uitwerkingen bekijken" at bounding box center [790, 316] width 162 height 26
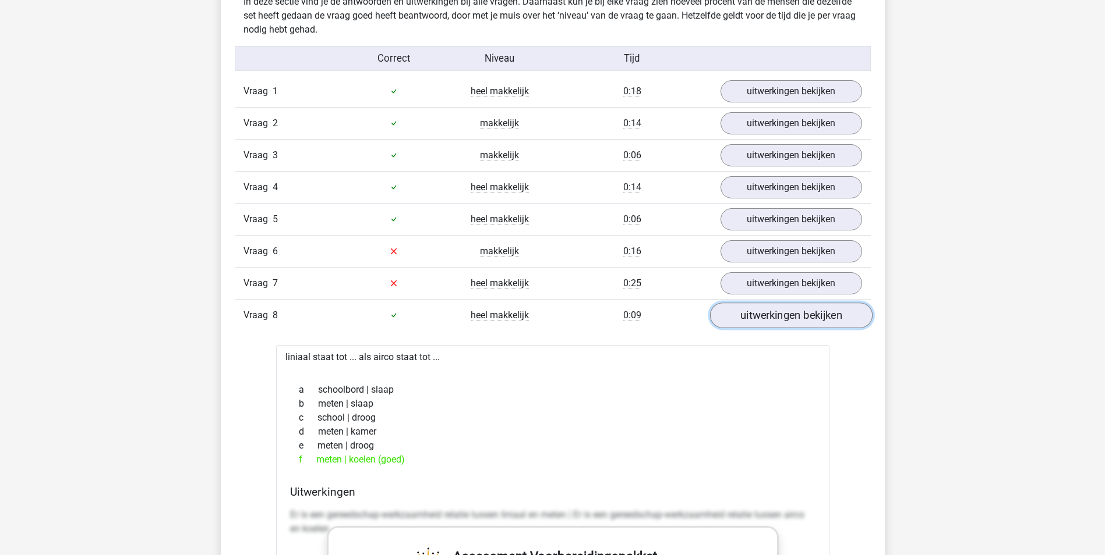
click at [768, 316] on link "uitwerkingen bekijken" at bounding box center [790, 316] width 162 height 26
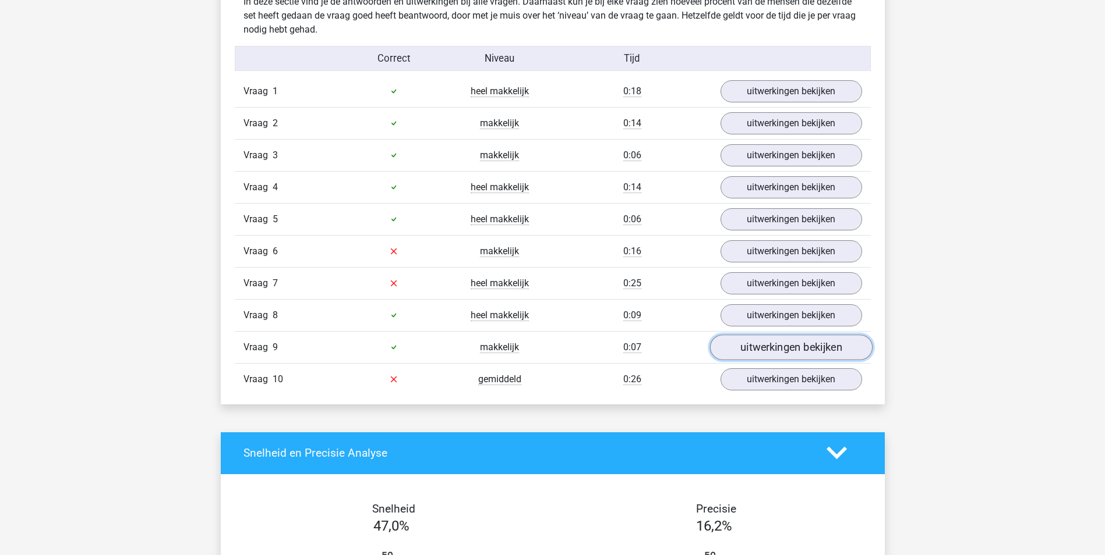
click at [765, 345] on link "uitwerkingen bekijken" at bounding box center [790, 348] width 162 height 26
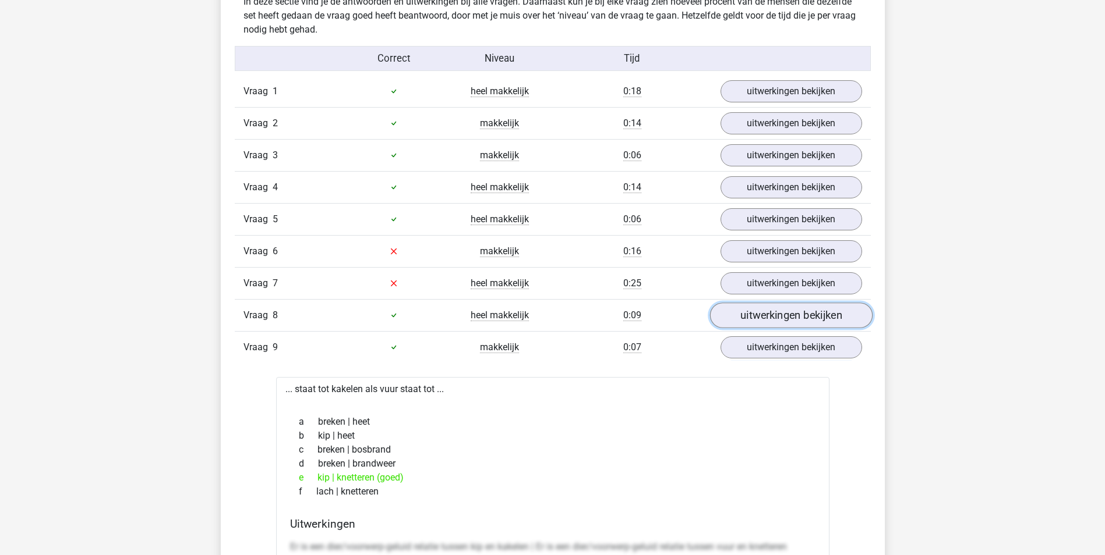
click at [766, 316] on link "uitwerkingen bekijken" at bounding box center [790, 316] width 162 height 26
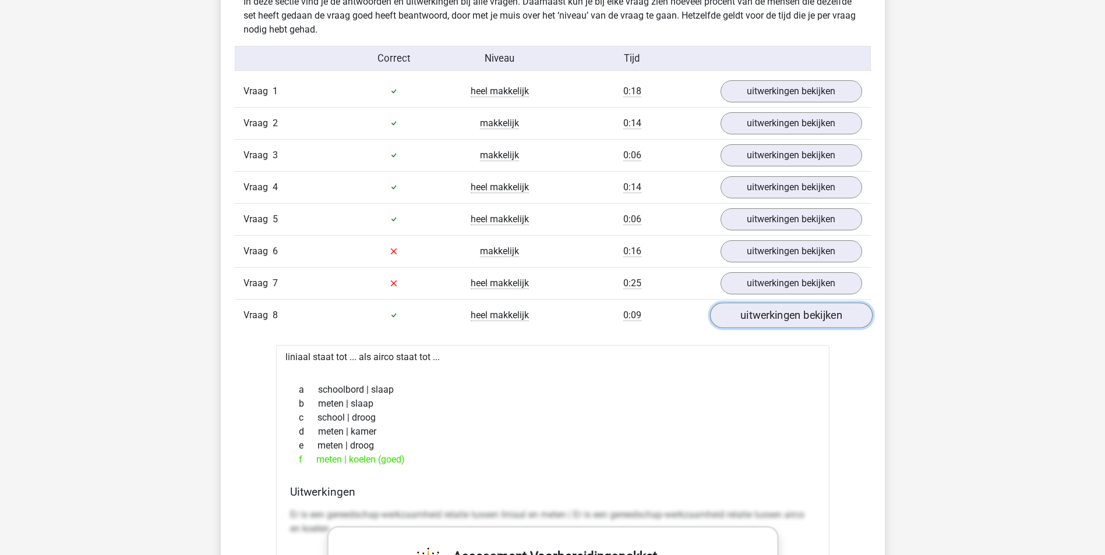
click at [770, 309] on link "uitwerkingen bekijken" at bounding box center [790, 316] width 162 height 26
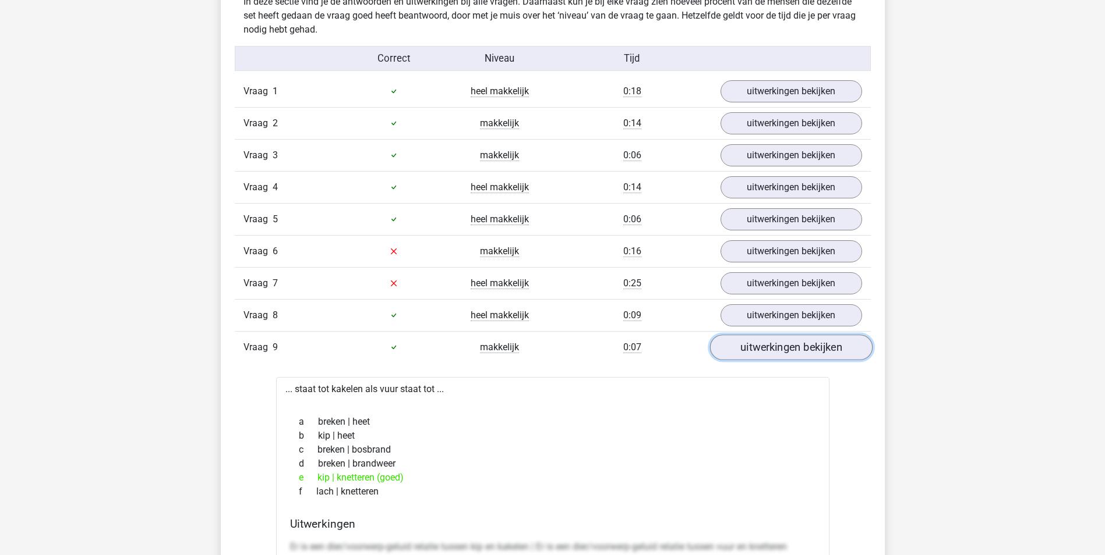
click at [764, 339] on link "uitwerkingen bekijken" at bounding box center [790, 348] width 162 height 26
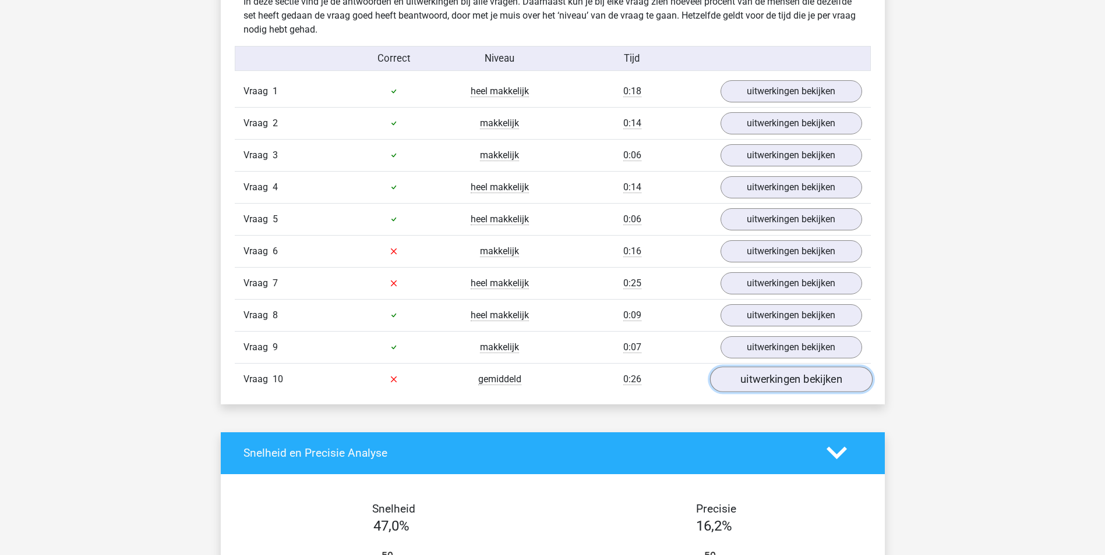
click at [806, 380] on link "uitwerkingen bekijken" at bounding box center [790, 380] width 162 height 26
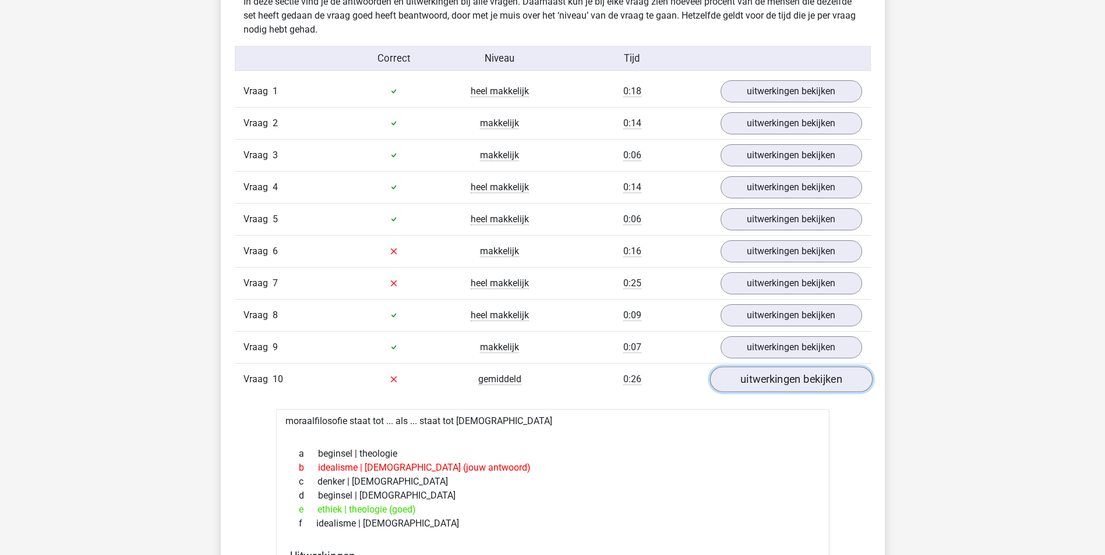
click at [798, 378] on link "uitwerkingen bekijken" at bounding box center [790, 380] width 162 height 26
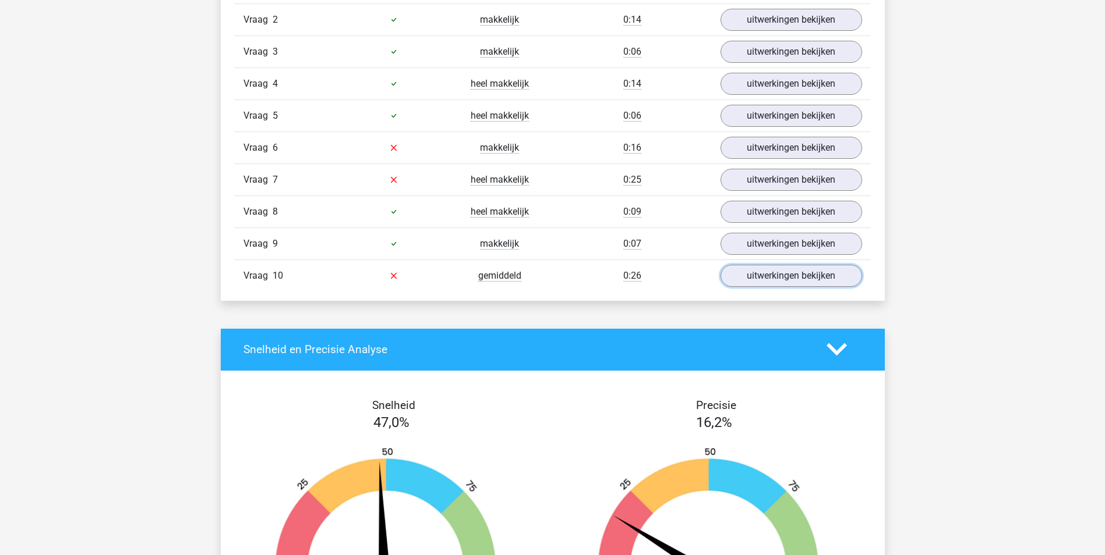
scroll to position [1106, 0]
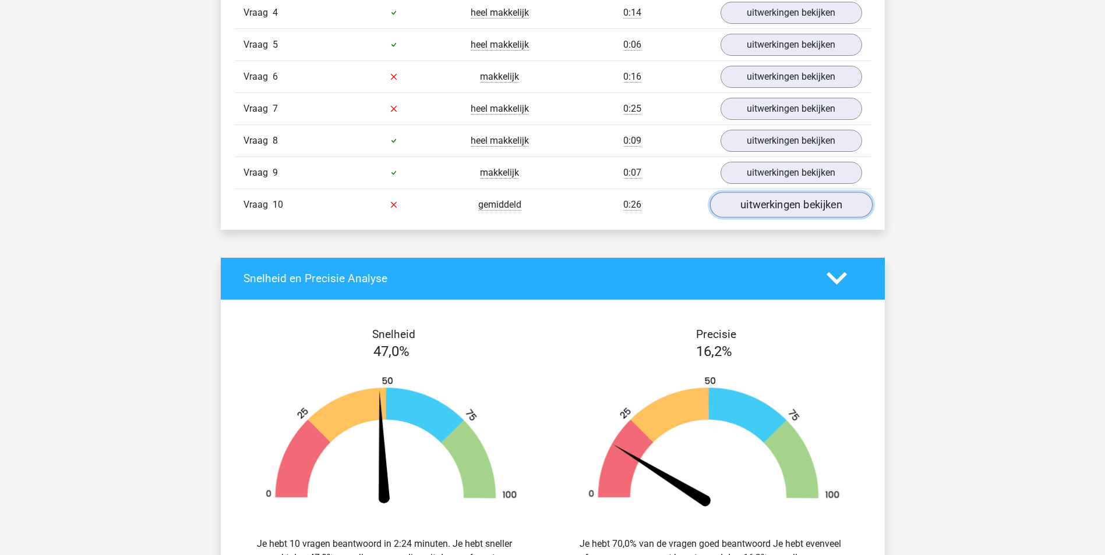
click at [791, 201] on link "uitwerkingen bekijken" at bounding box center [790, 205] width 162 height 26
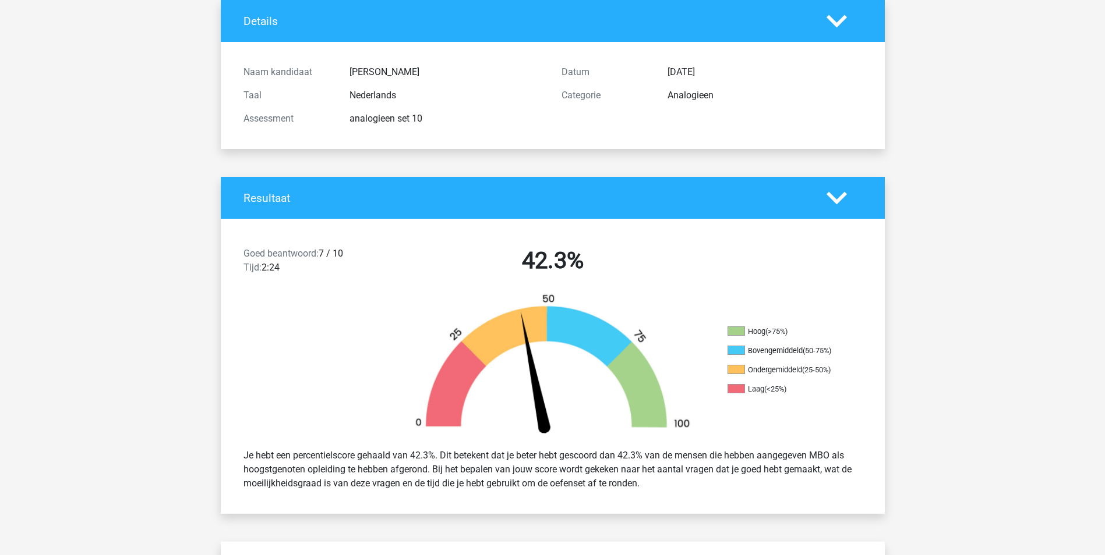
scroll to position [0, 0]
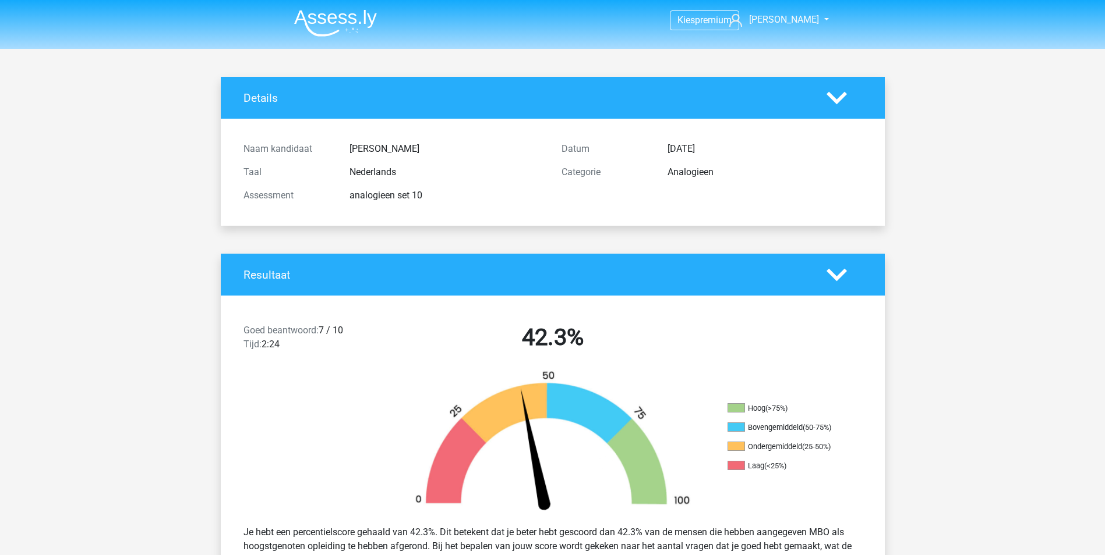
click at [335, 15] on img at bounding box center [335, 22] width 83 height 27
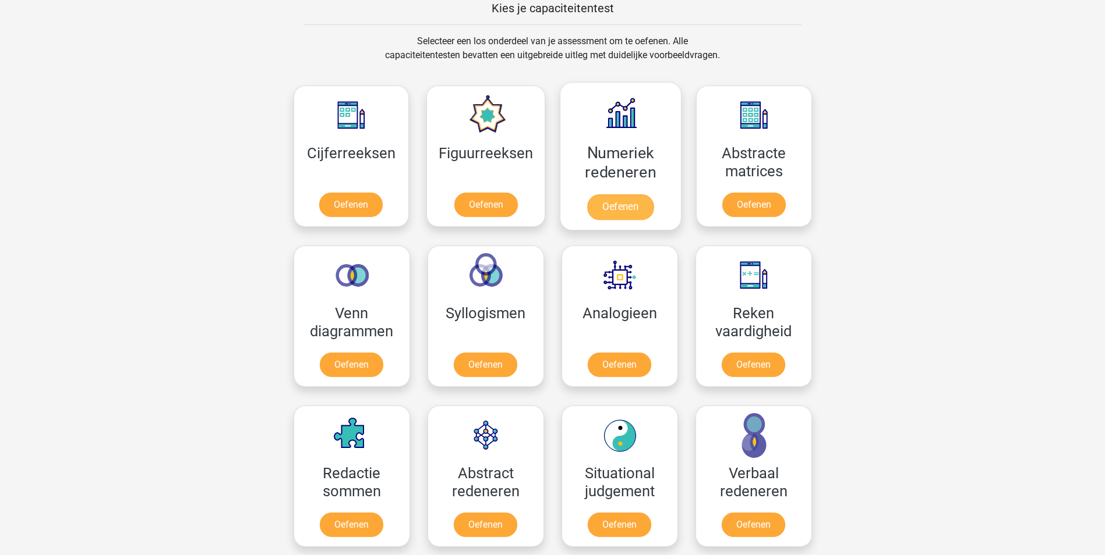
scroll to position [466, 0]
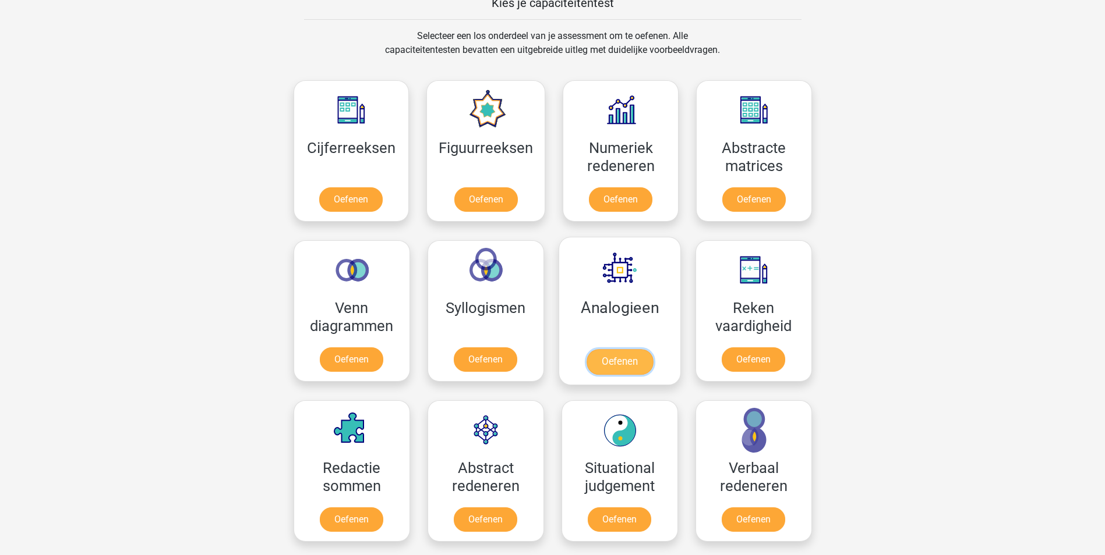
click at [638, 358] on link "Oefenen" at bounding box center [619, 362] width 66 height 26
click at [497, 362] on link "Oefenen" at bounding box center [485, 362] width 66 height 26
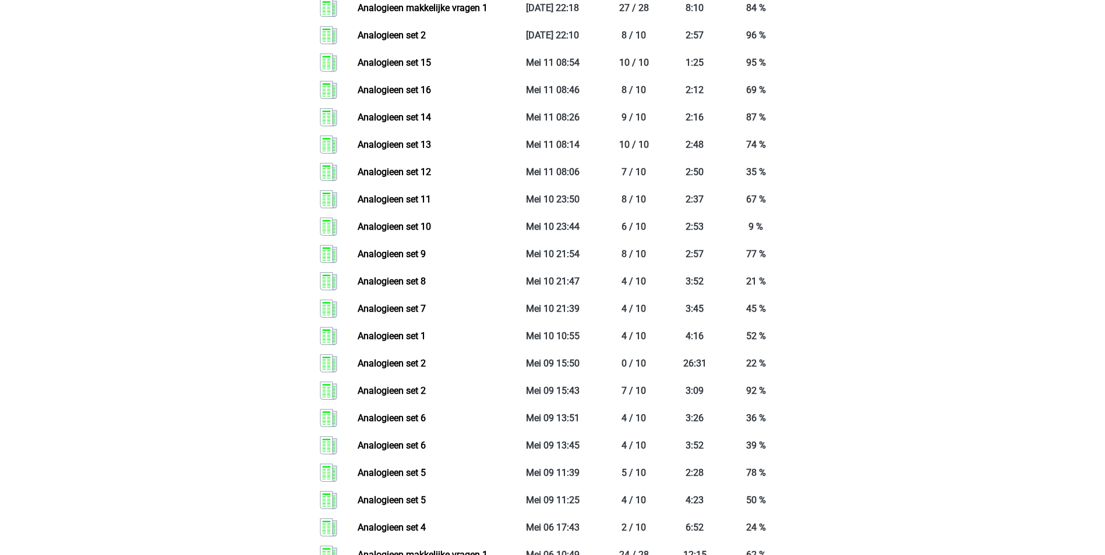
scroll to position [1281, 0]
click at [426, 396] on link "Analogieen set 2" at bounding box center [392, 390] width 68 height 11
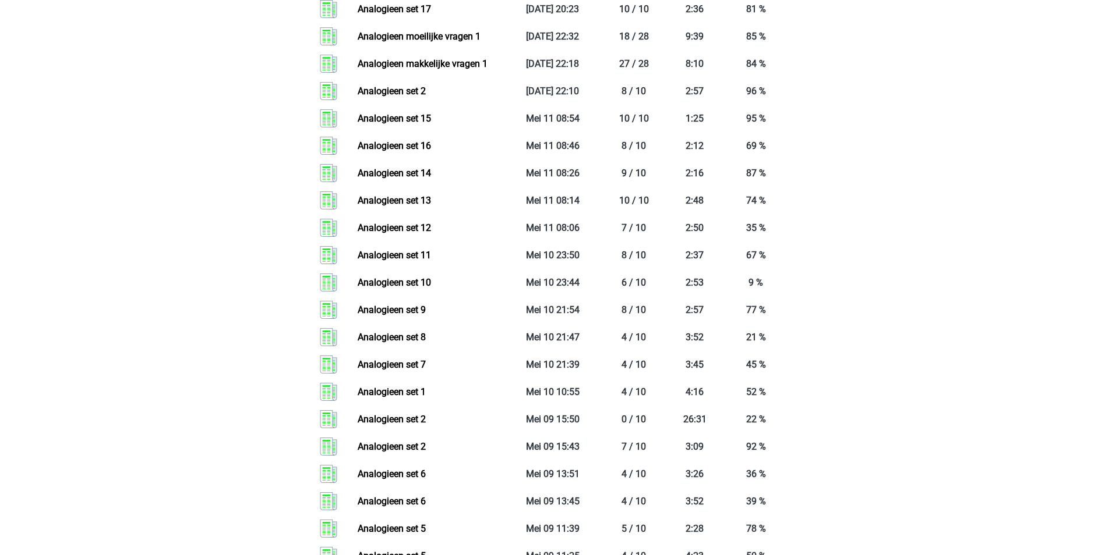
scroll to position [1048, 0]
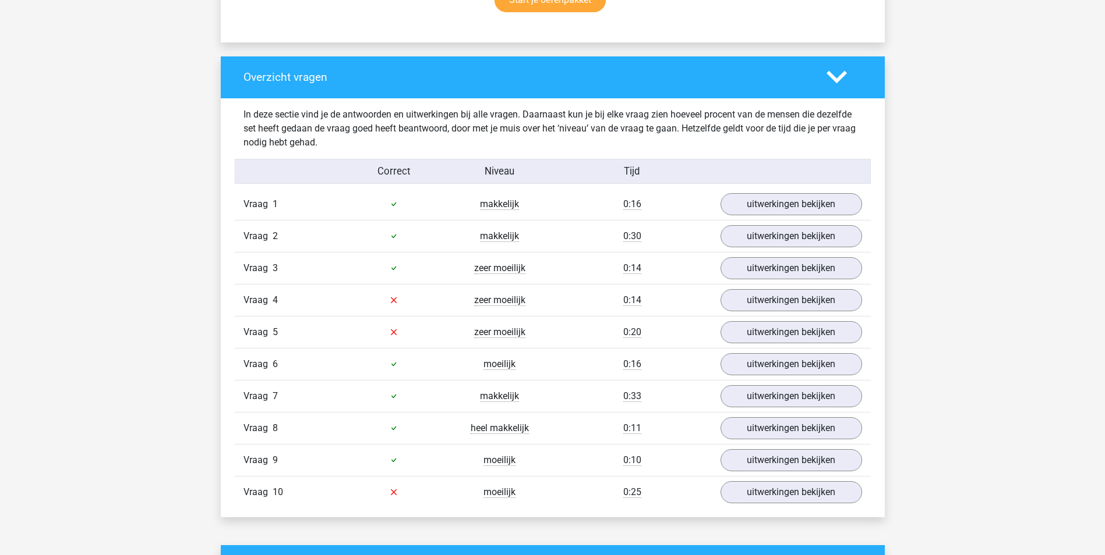
scroll to position [815, 0]
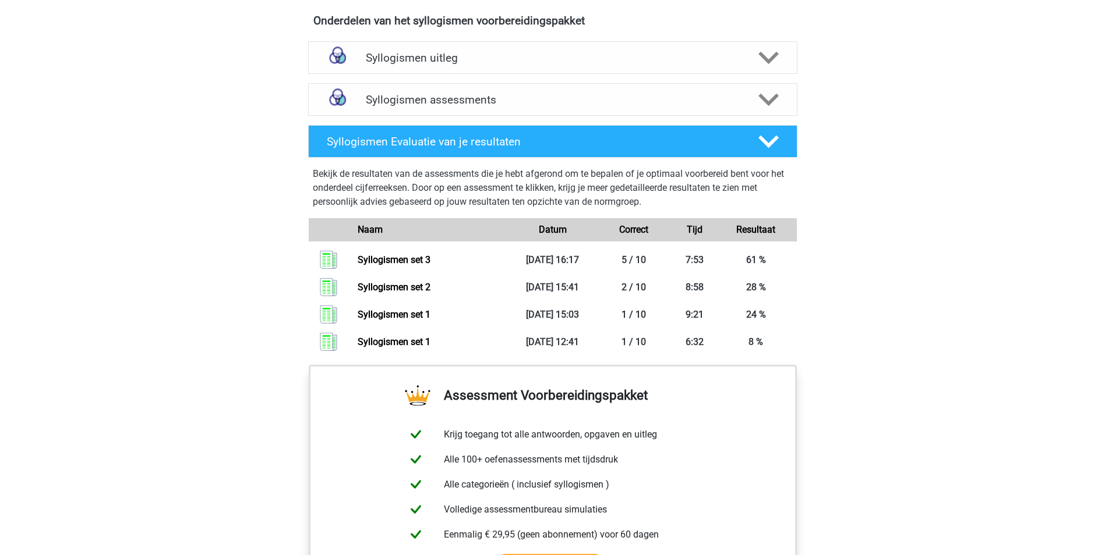
scroll to position [641, 0]
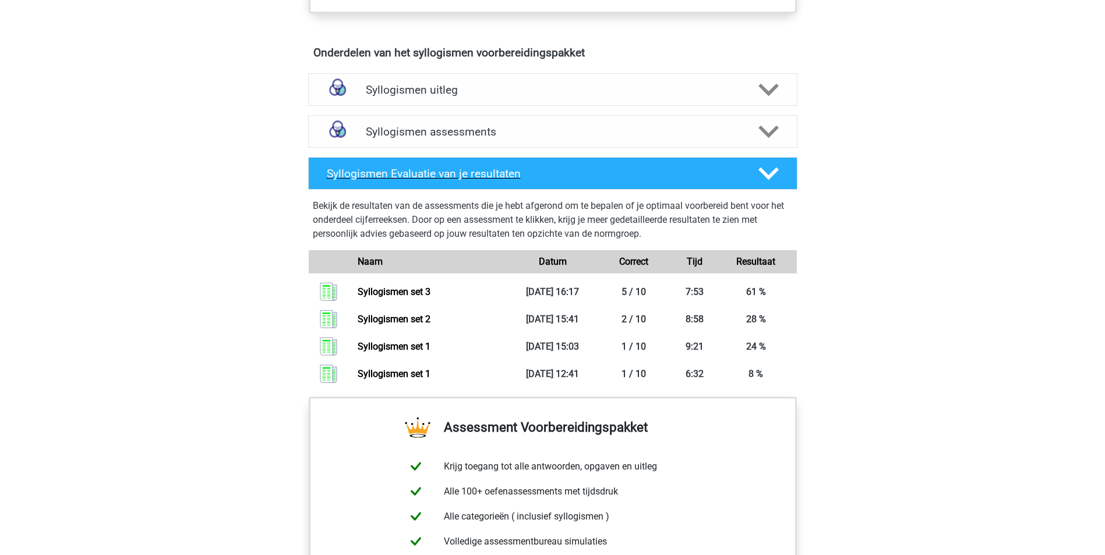
click at [764, 174] on polygon at bounding box center [768, 174] width 20 height 13
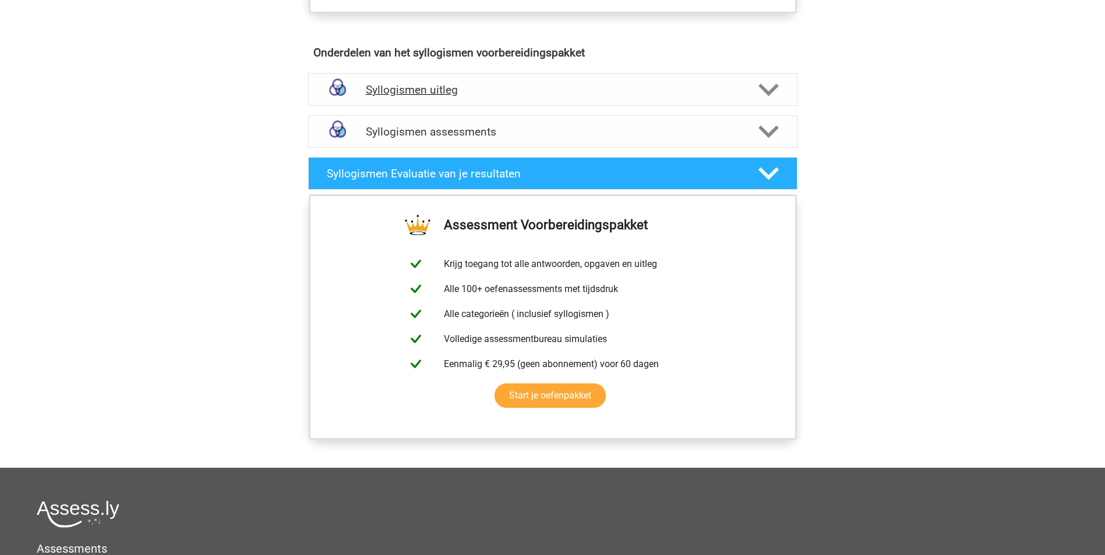
click at [774, 87] on polygon at bounding box center [768, 90] width 20 height 13
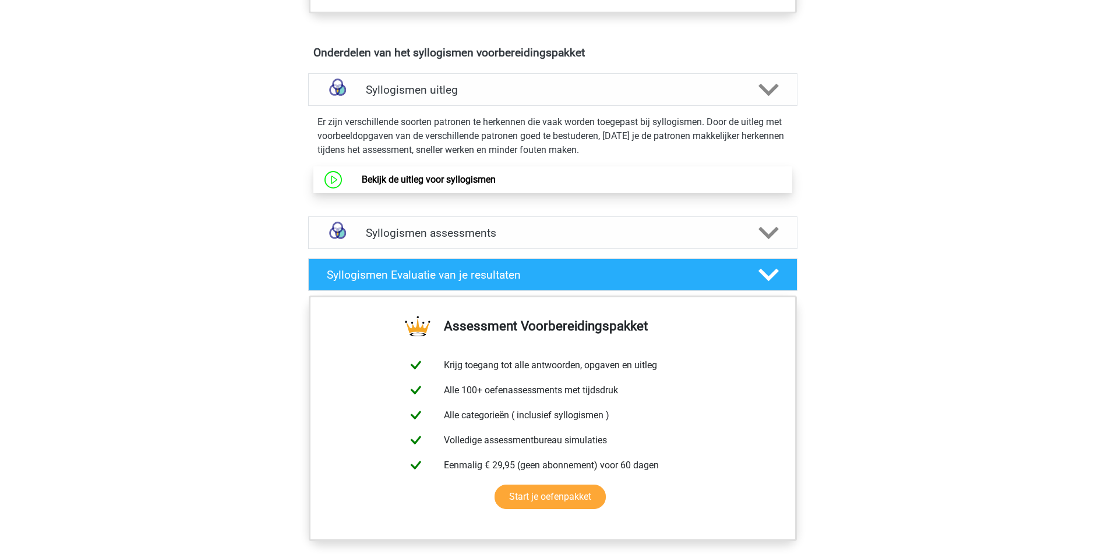
click at [496, 180] on link "Bekijk de uitleg voor syllogismen" at bounding box center [429, 179] width 134 height 11
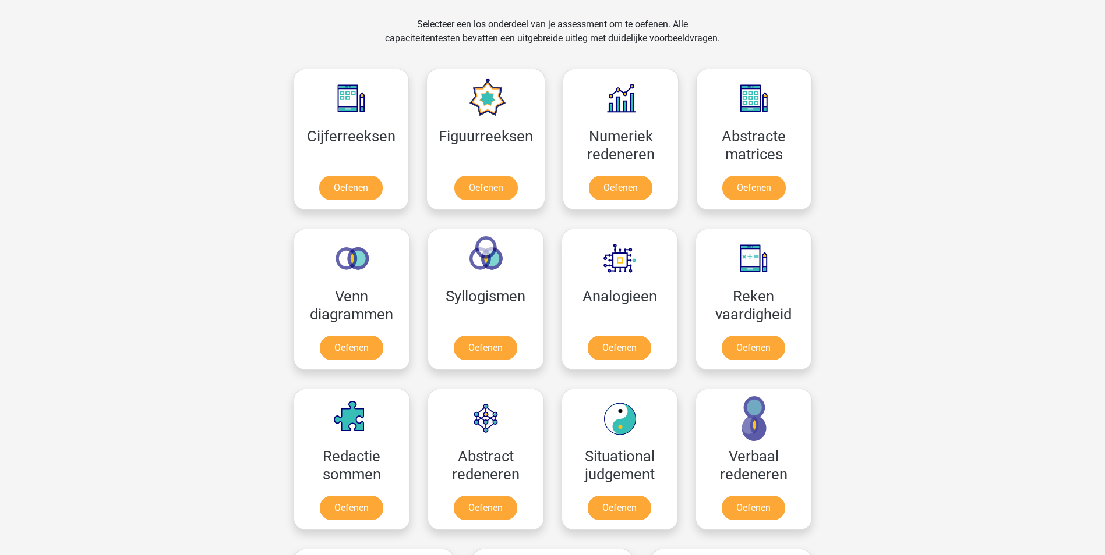
scroll to position [524, 0]
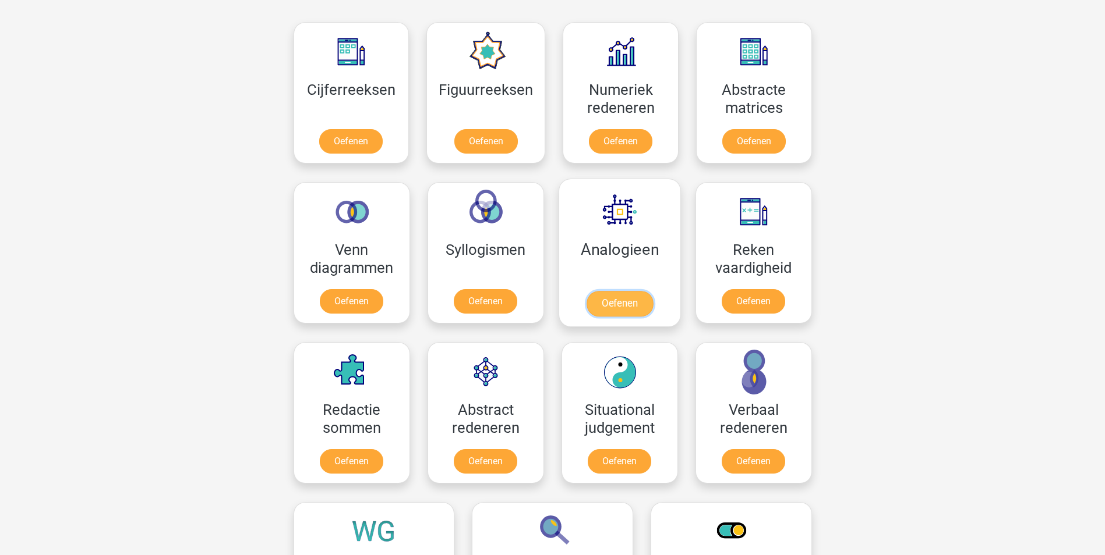
click at [625, 305] on link "Oefenen" at bounding box center [619, 304] width 66 height 26
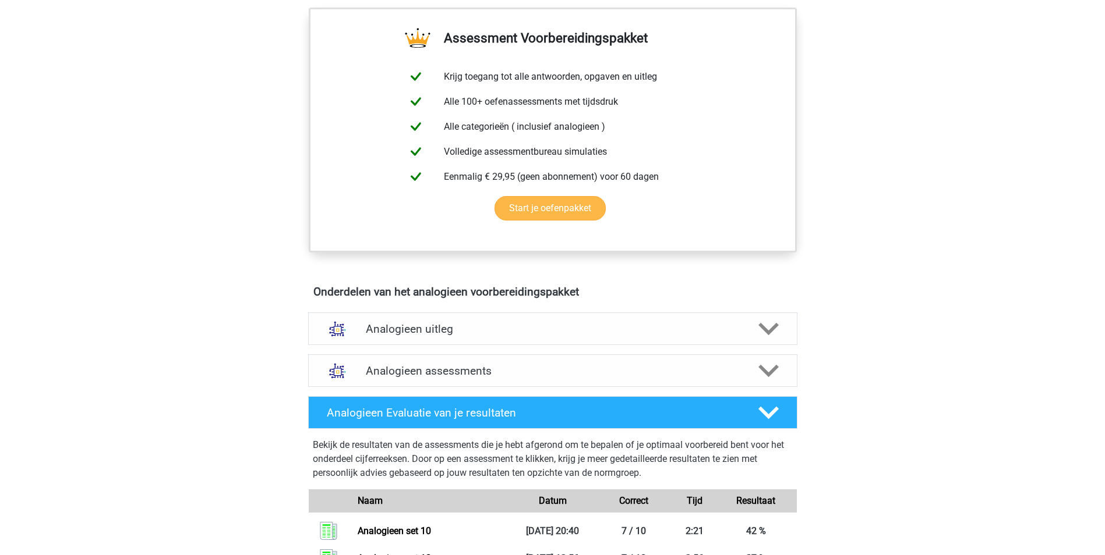
scroll to position [408, 0]
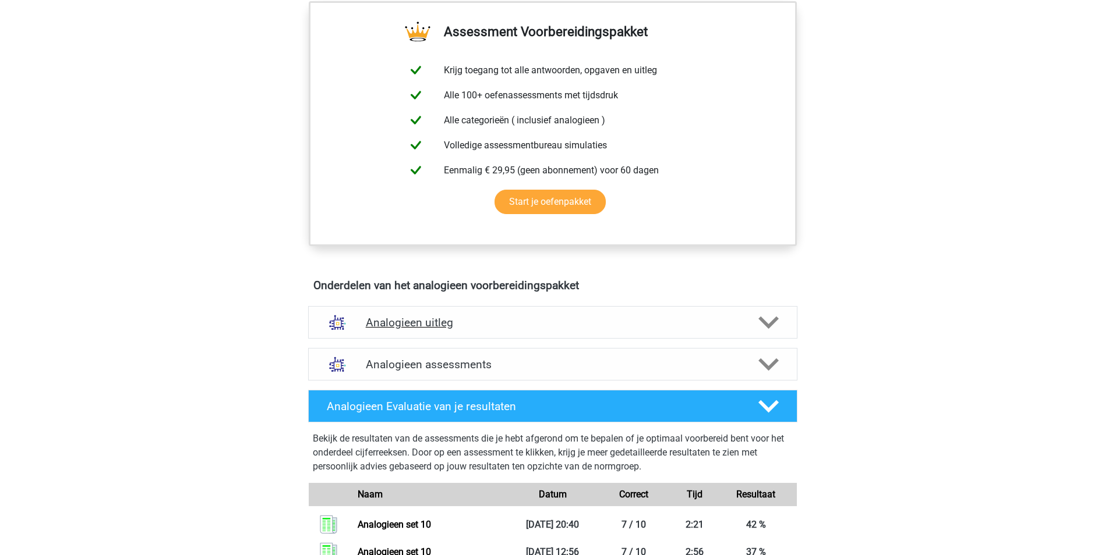
click at [762, 320] on polygon at bounding box center [768, 323] width 20 height 13
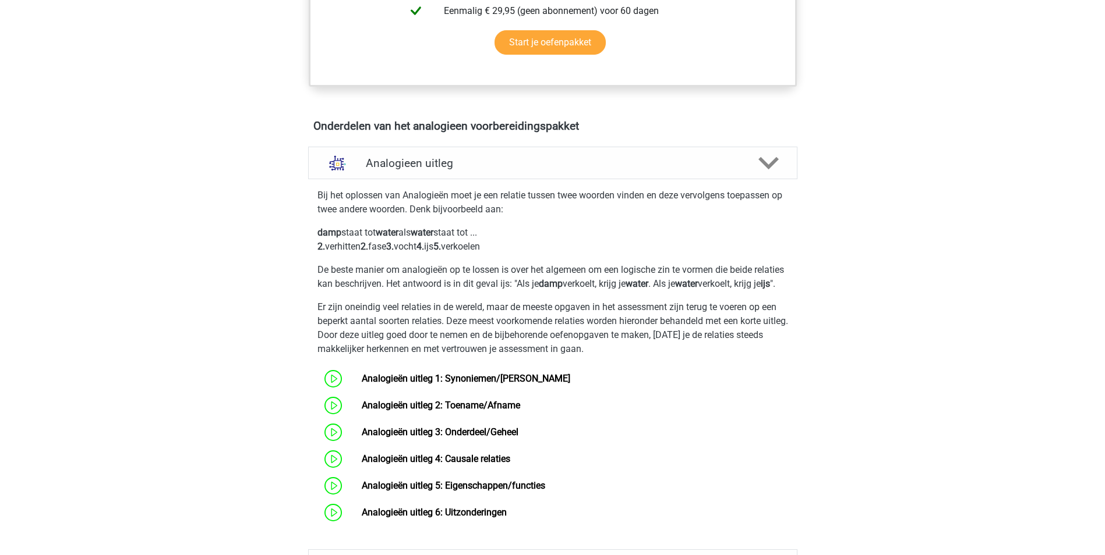
scroll to position [641, 0]
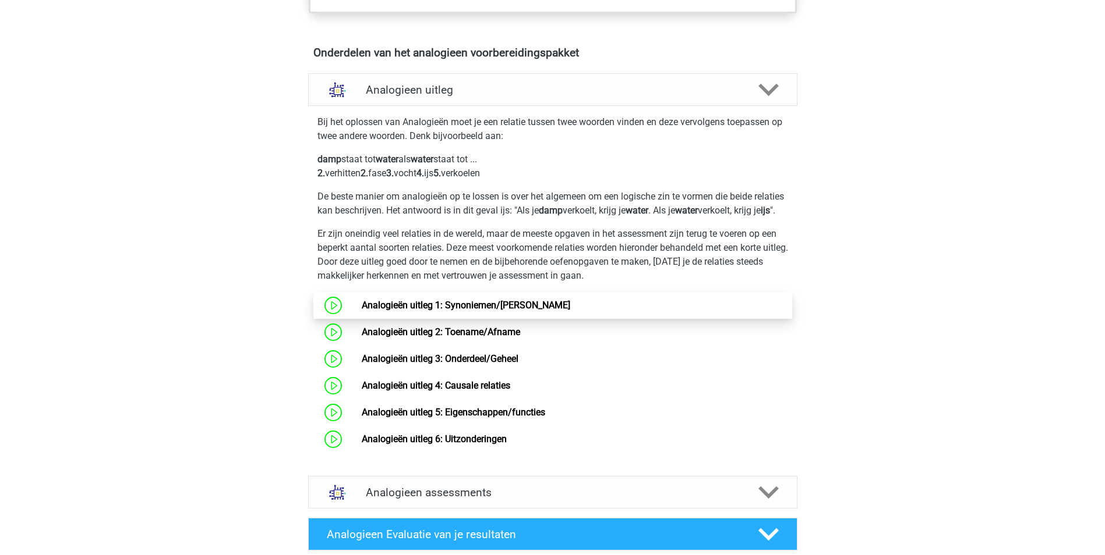
click at [543, 311] on link "Analogieën uitleg 1: Synoniemen/[PERSON_NAME]" at bounding box center [466, 305] width 208 height 11
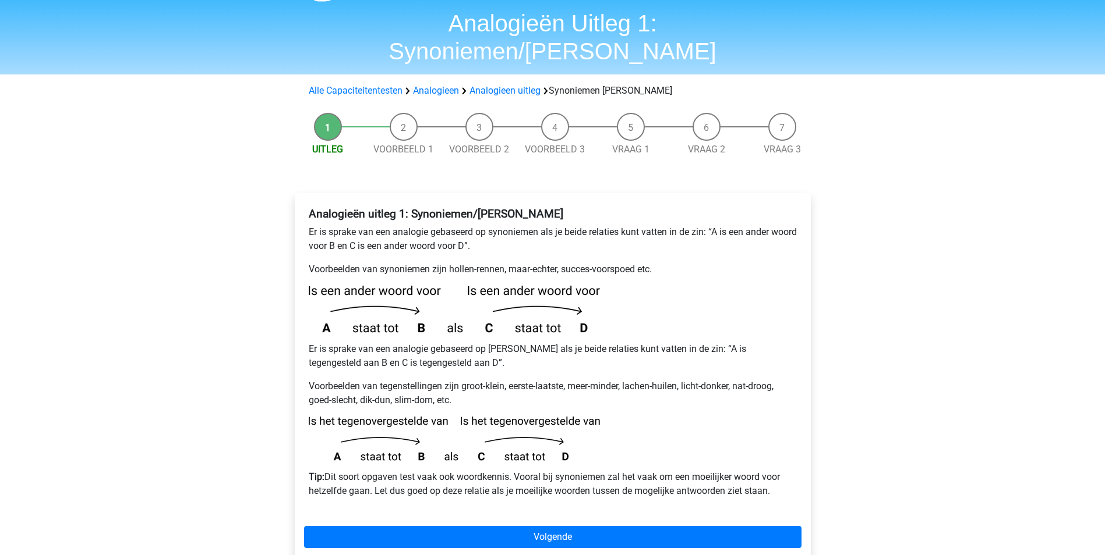
scroll to position [116, 0]
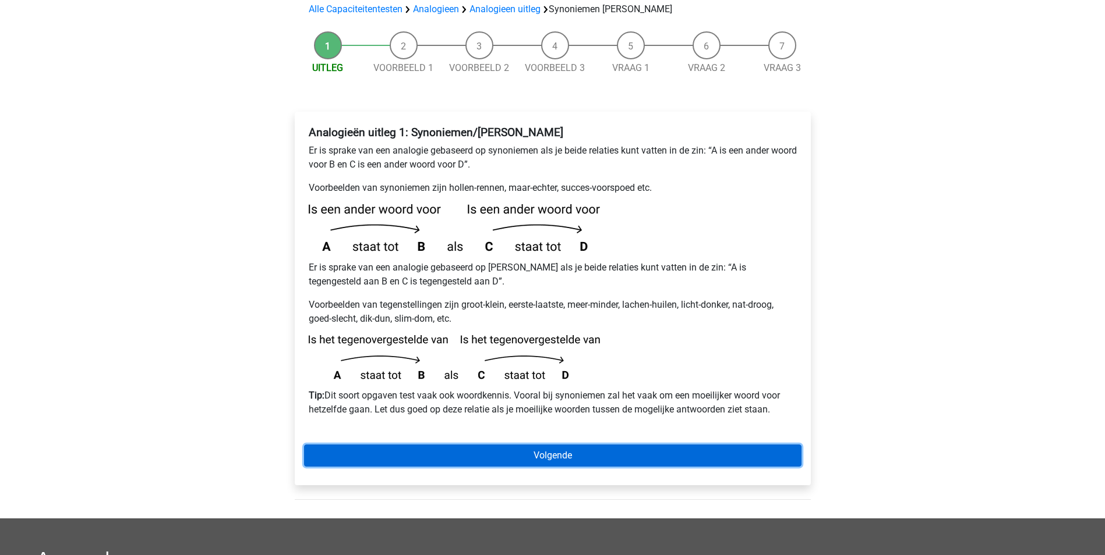
click at [568, 445] on link "Volgende" at bounding box center [552, 456] width 497 height 22
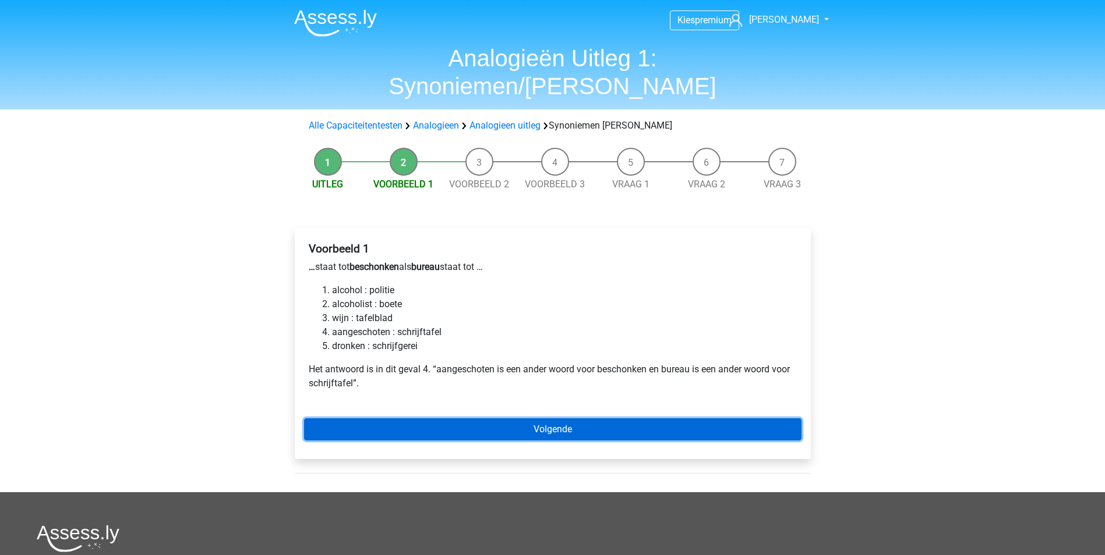
click at [501, 419] on link "Volgende" at bounding box center [552, 430] width 497 height 22
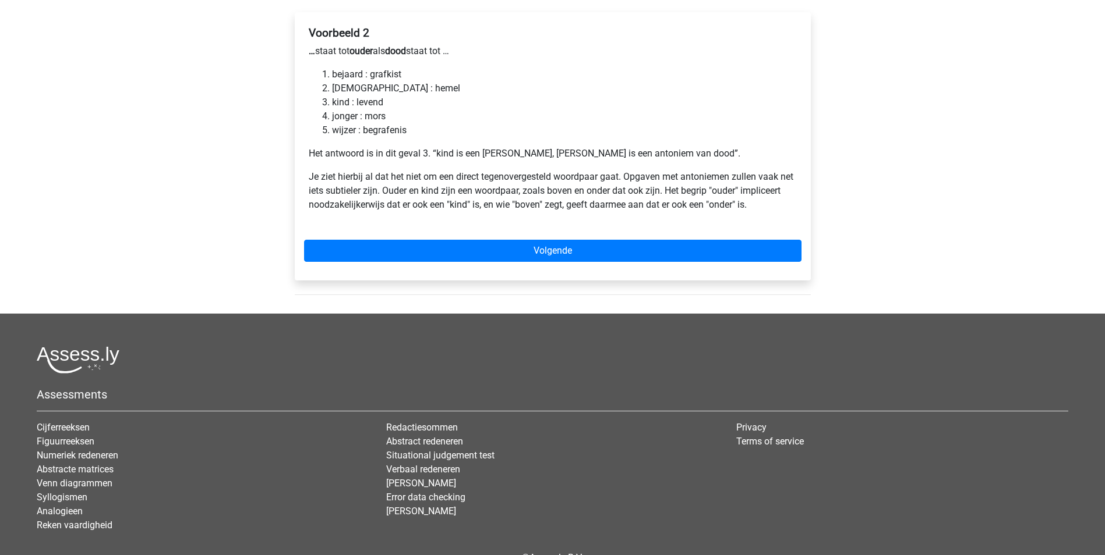
scroll to position [254, 0]
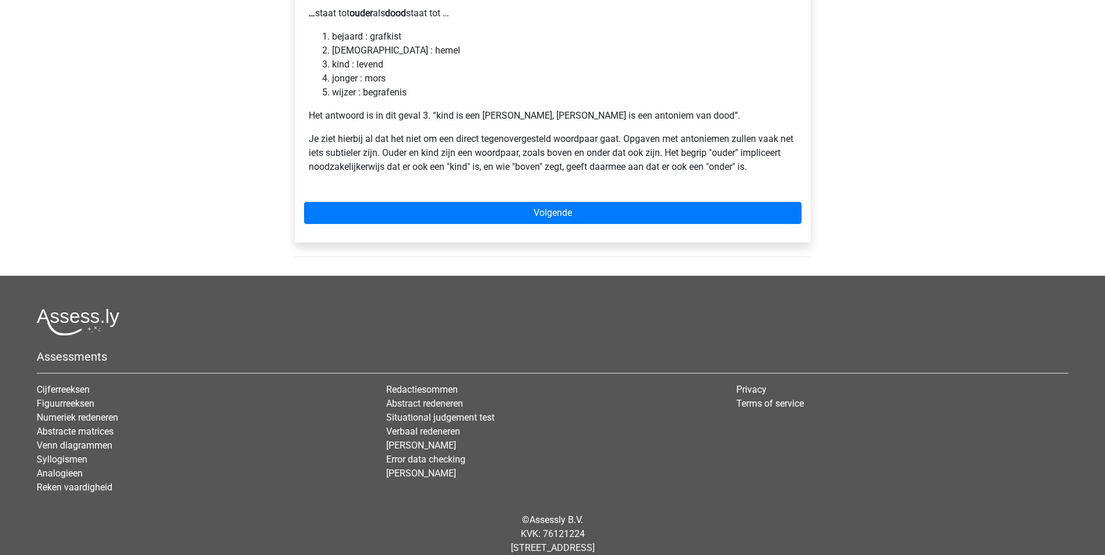
drag, startPoint x: 0, startPoint y: 0, endPoint x: 442, endPoint y: 419, distance: 608.8
click at [500, 425] on li "Verbaal redeneren" at bounding box center [552, 432] width 332 height 14
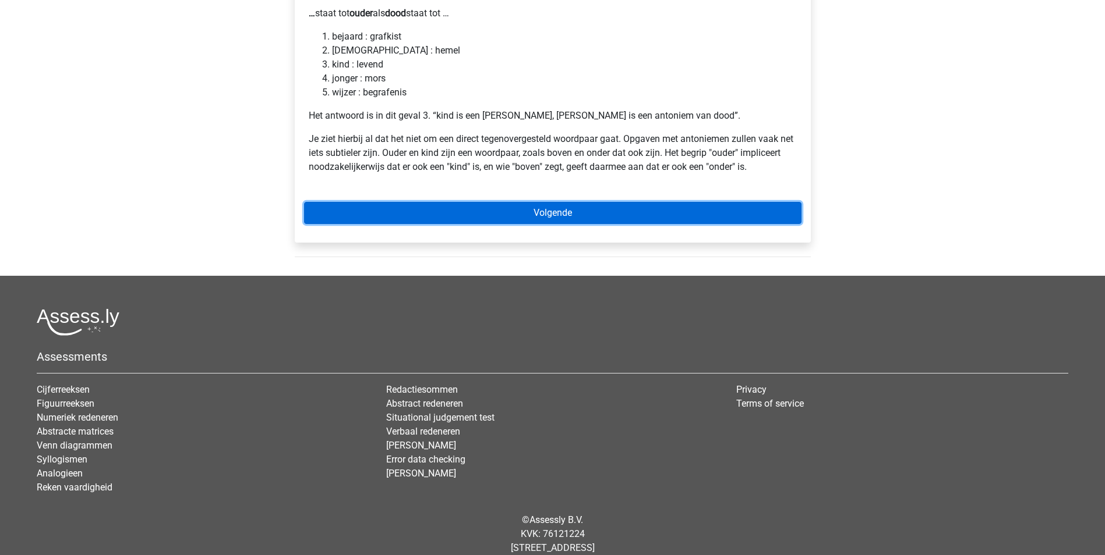
click at [565, 202] on link "Volgende" at bounding box center [552, 213] width 497 height 22
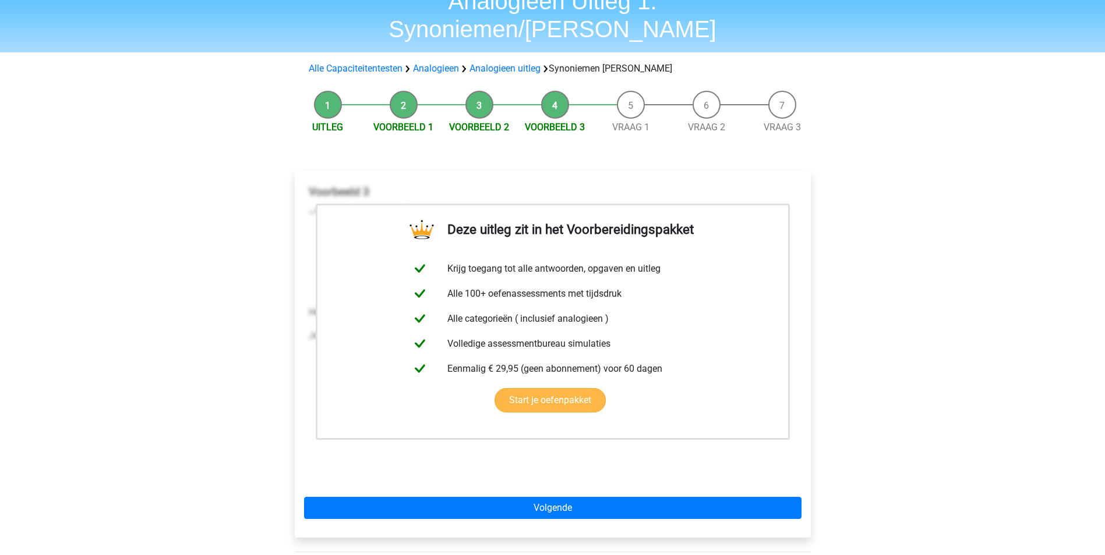
scroll to position [233, 0]
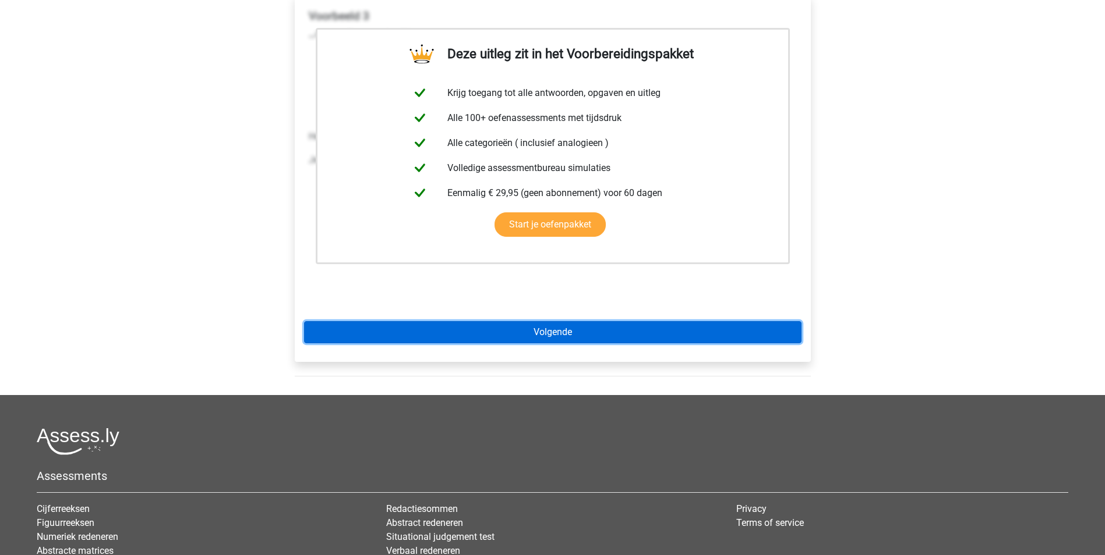
click at [585, 321] on link "Volgende" at bounding box center [552, 332] width 497 height 22
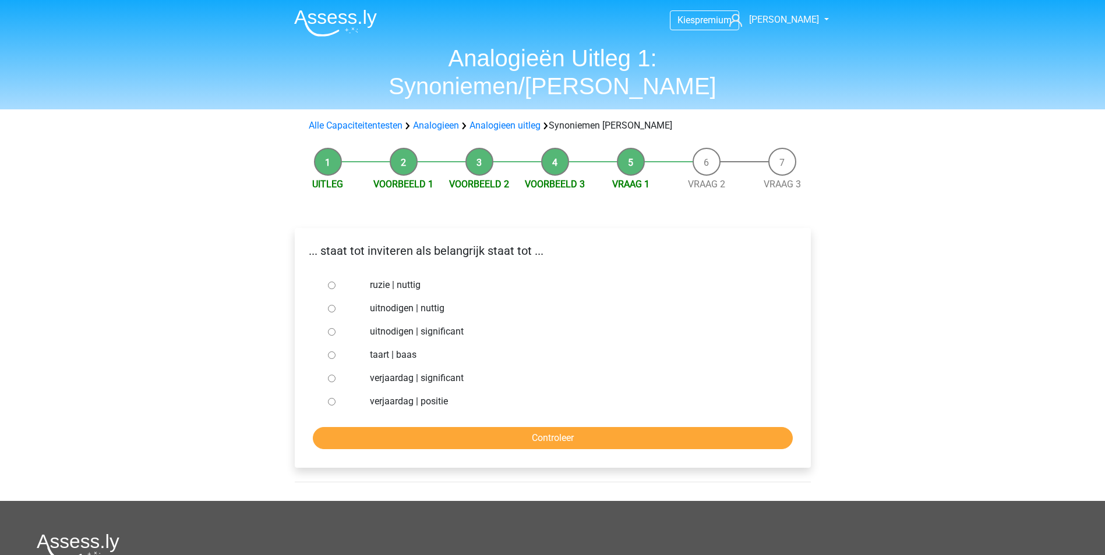
click at [333, 328] on input "uitnodigen | significant" at bounding box center [332, 332] width 8 height 8
radio input "true"
click at [544, 427] on input "Controleer" at bounding box center [553, 438] width 480 height 22
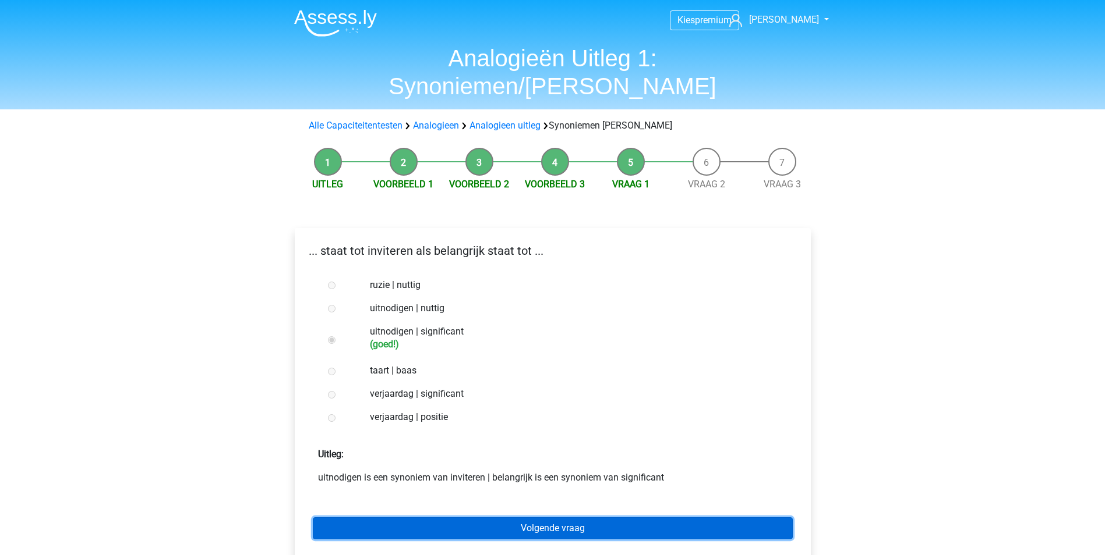
click at [571, 518] on link "Volgende vraag" at bounding box center [553, 529] width 480 height 22
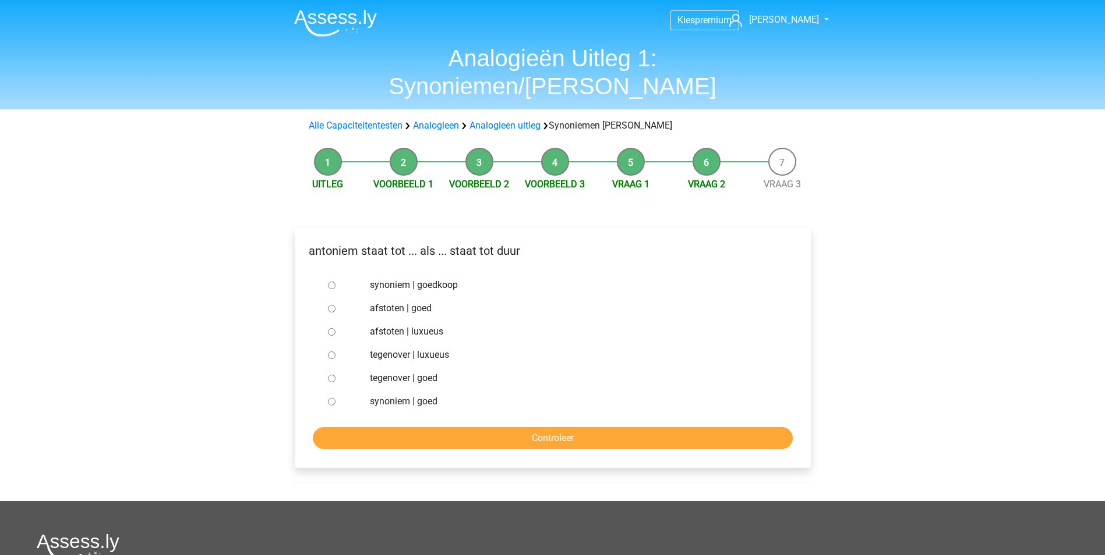
click at [329, 282] on input "synoniem | goedkoop" at bounding box center [332, 286] width 8 height 8
radio input "true"
click at [497, 427] on input "Controleer" at bounding box center [553, 438] width 480 height 22
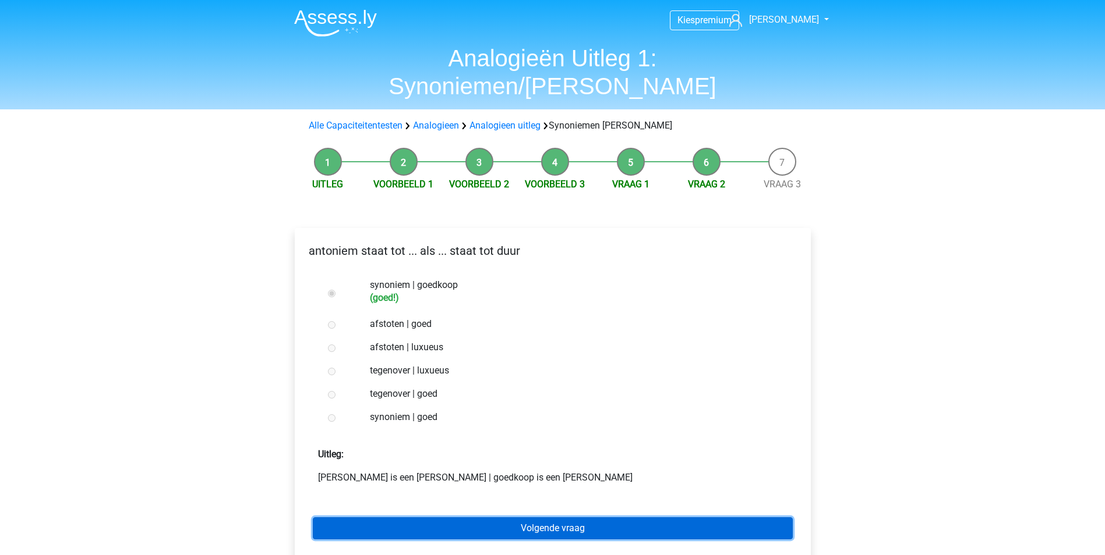
click at [541, 518] on link "Volgende vraag" at bounding box center [553, 529] width 480 height 22
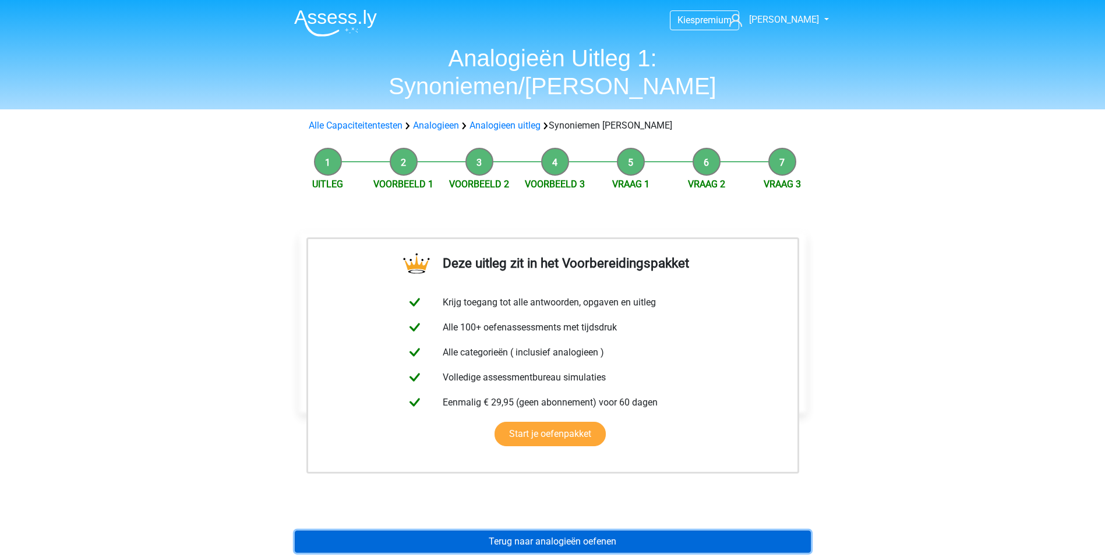
click at [605, 531] on link "Terug naar analogieën oefenen" at bounding box center [553, 542] width 516 height 22
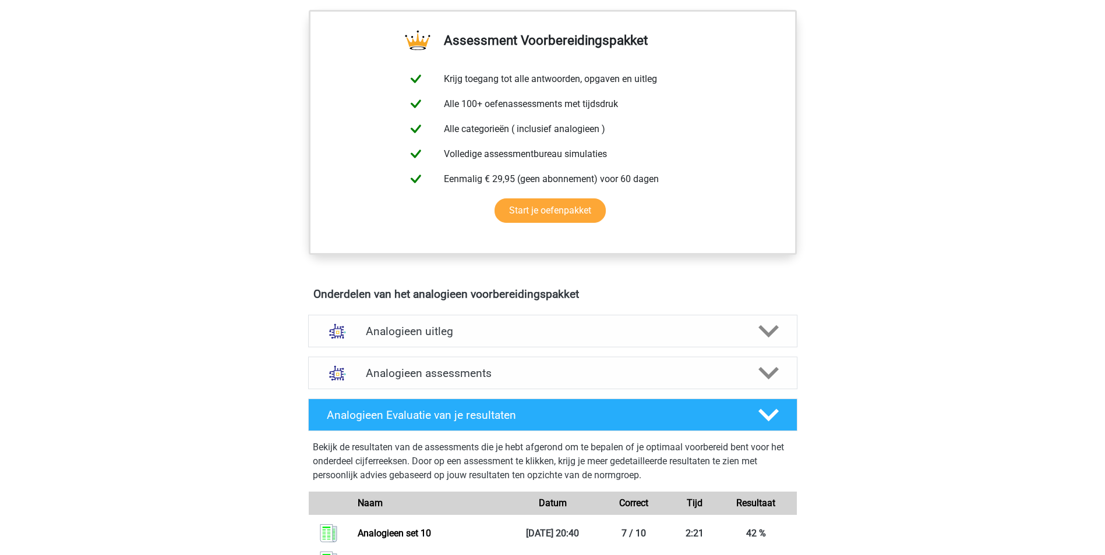
scroll to position [408, 0]
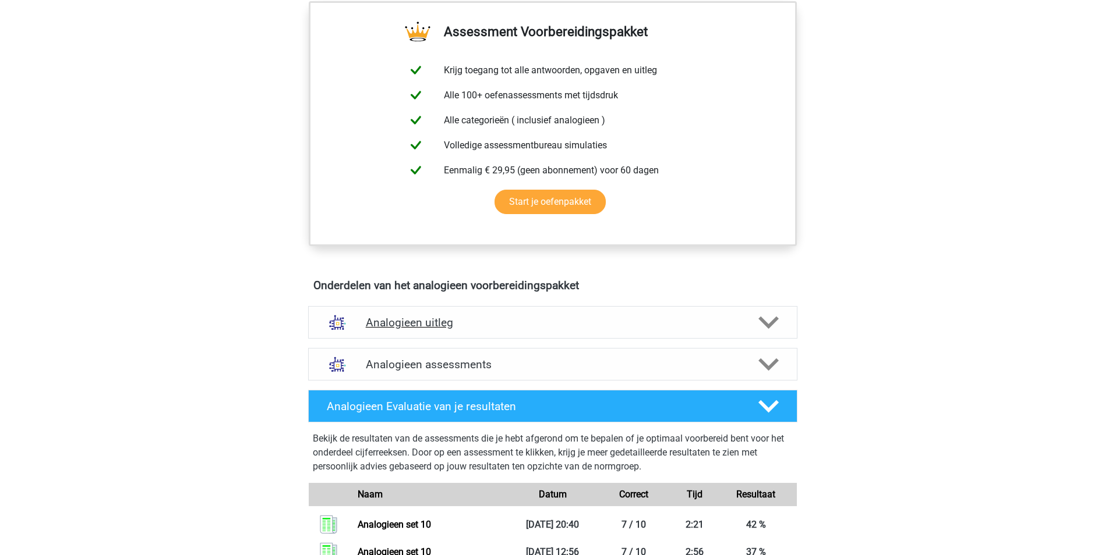
click at [773, 317] on icon at bounding box center [768, 323] width 20 height 20
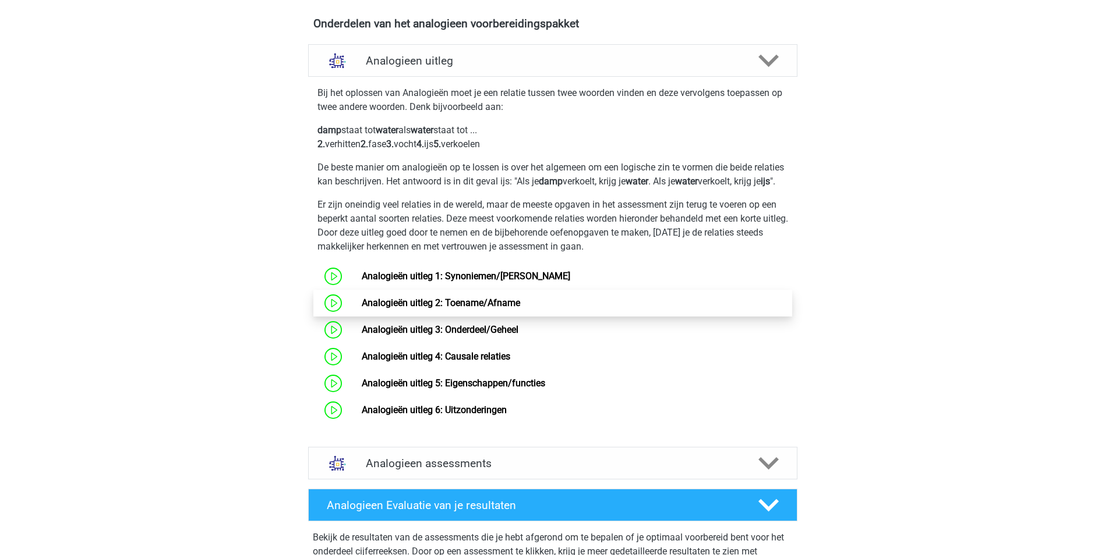
scroll to position [699, 0]
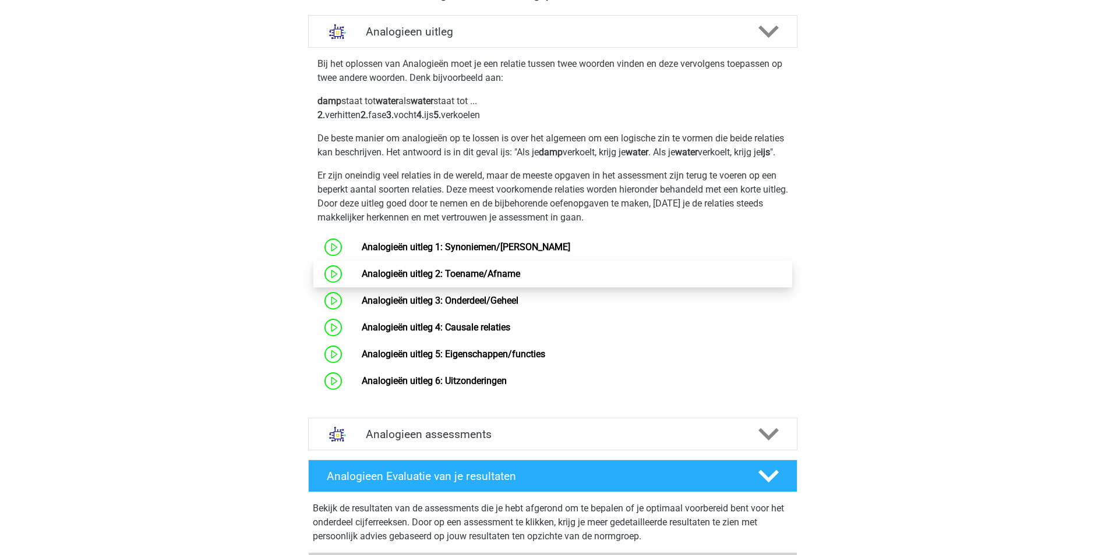
click at [520, 279] on link "Analogieën uitleg 2: Toename/Afname" at bounding box center [441, 273] width 158 height 11
